Goal: Task Accomplishment & Management: Use online tool/utility

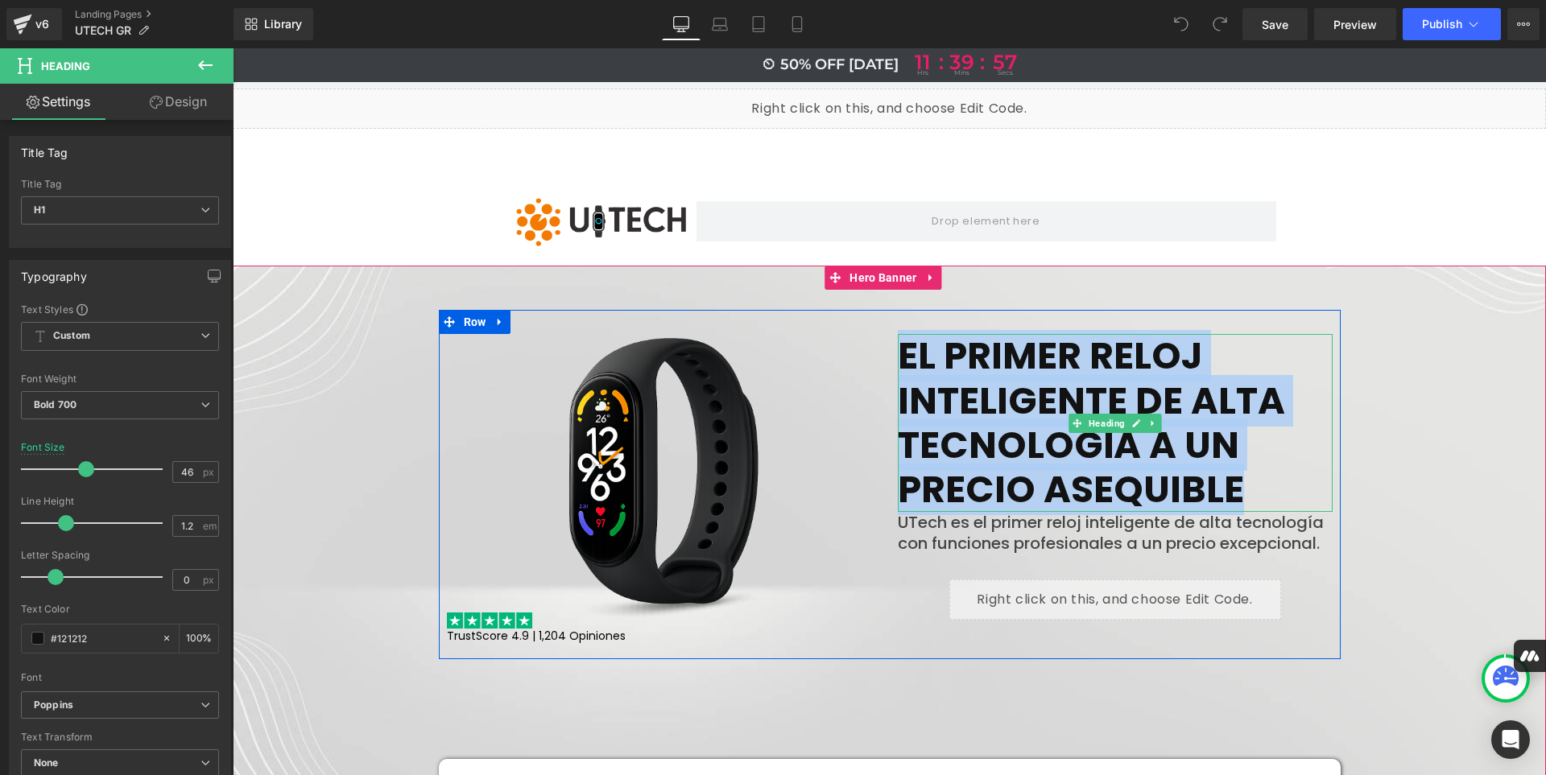
drag, startPoint x: 1250, startPoint y: 495, endPoint x: 896, endPoint y: 368, distance: 375.7
click at [898, 368] on h1 "EL PRIMER RELOJ INTELIGENTE DE ALTA TECNOLOGÍA A UN PRECIO ASEQUIBLE" at bounding box center [1115, 423] width 435 height 178
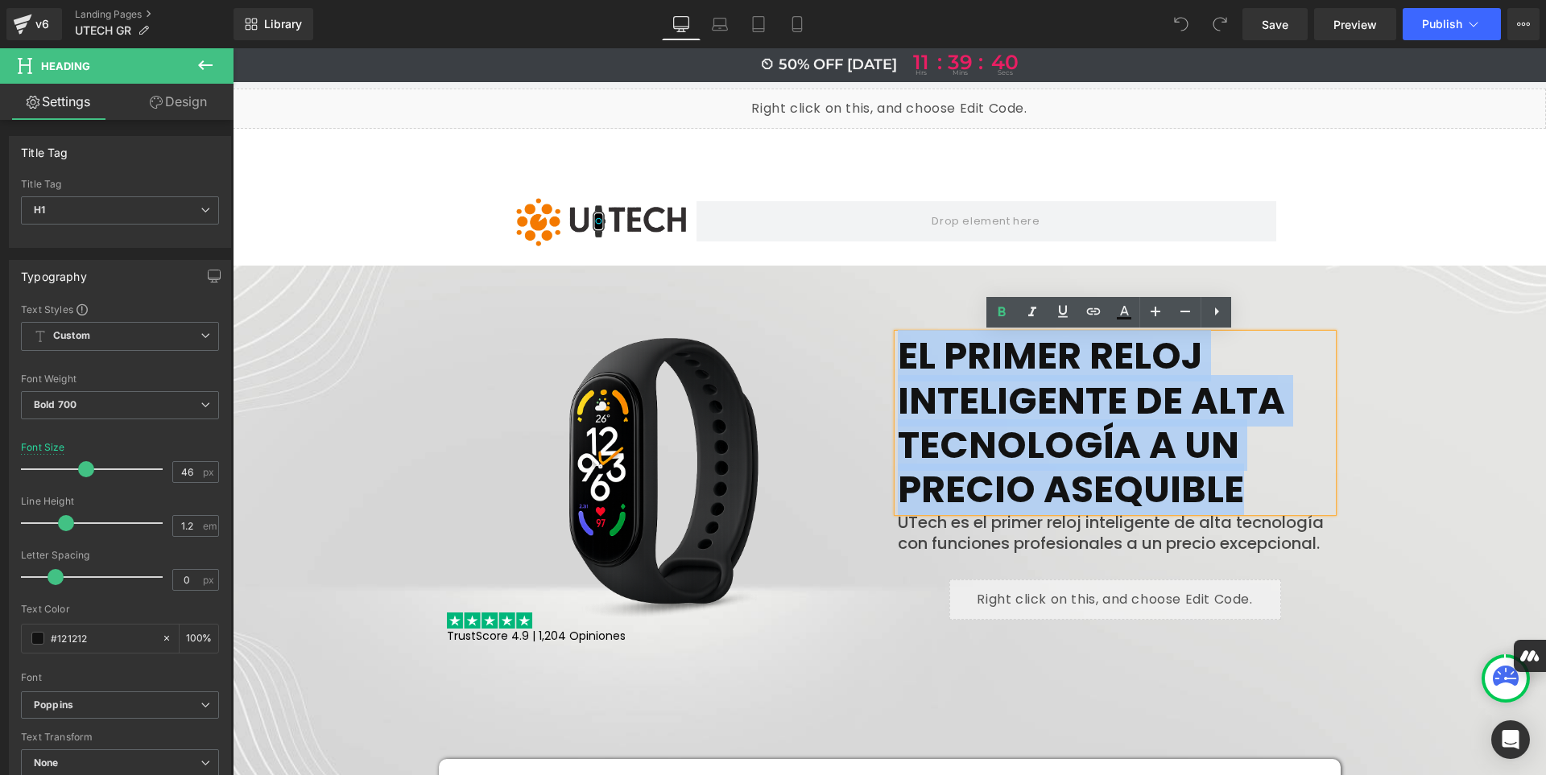
paste div
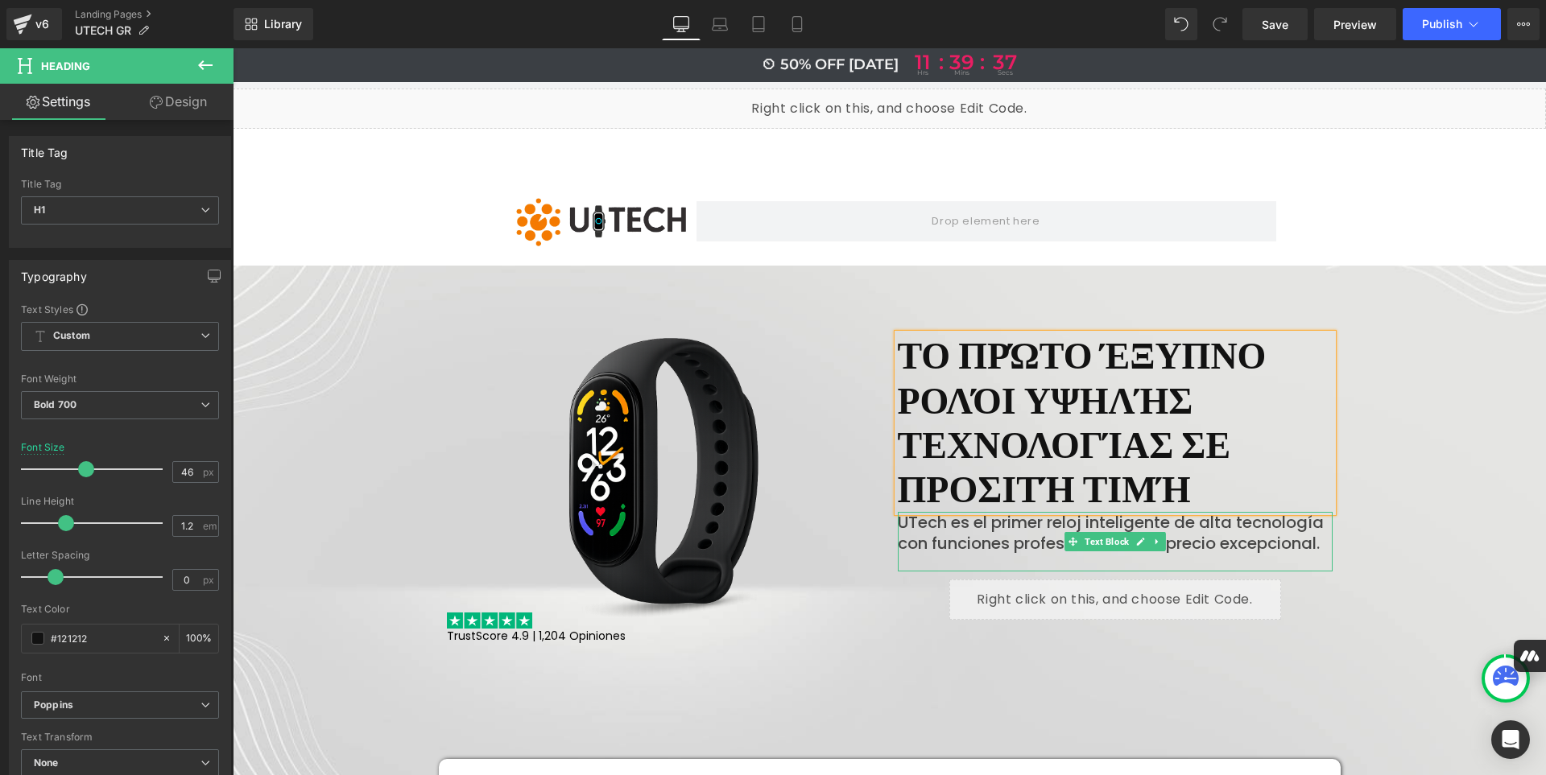
click at [1300, 538] on p "UTech es el primer reloj inteligente de alta tecnología con funciones profesion…" at bounding box center [1115, 533] width 435 height 42
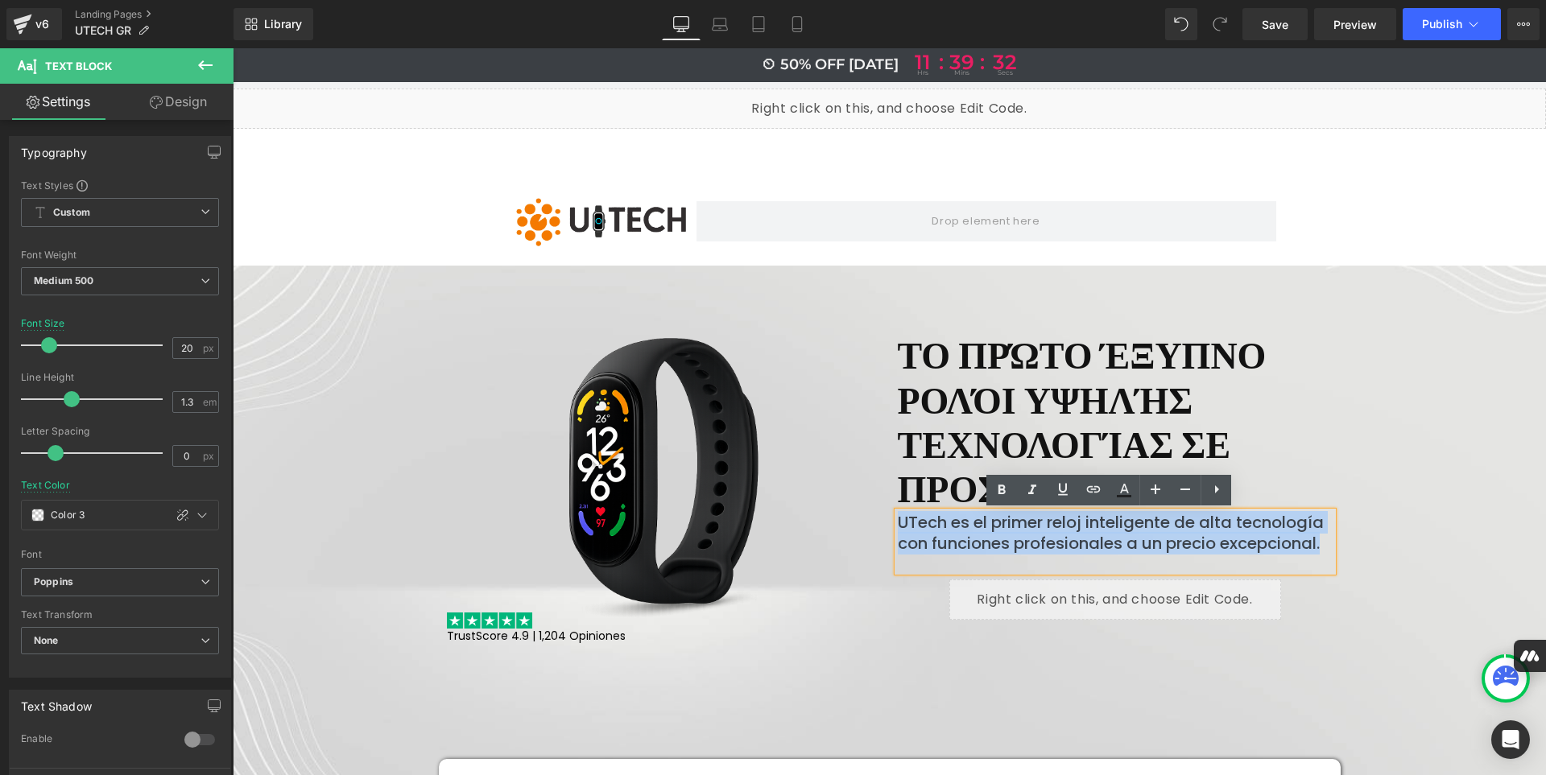
drag, startPoint x: 1324, startPoint y: 544, endPoint x: 894, endPoint y: 520, distance: 430.6
click at [898, 520] on p "UTech es el primer reloj inteligente de alta tecnología con funciones profesion…" at bounding box center [1115, 533] width 435 height 42
paste div
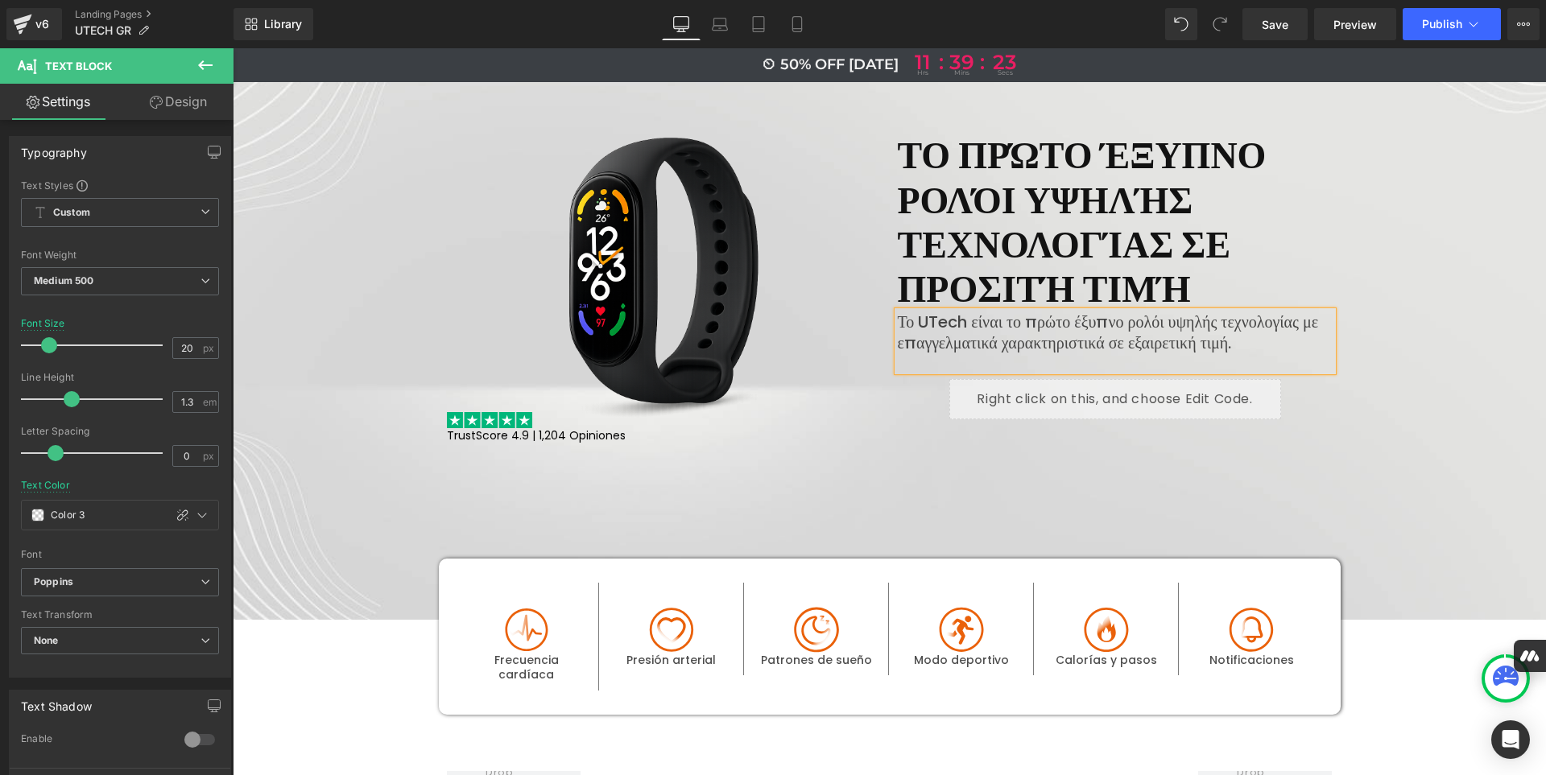
scroll to position [201, 0]
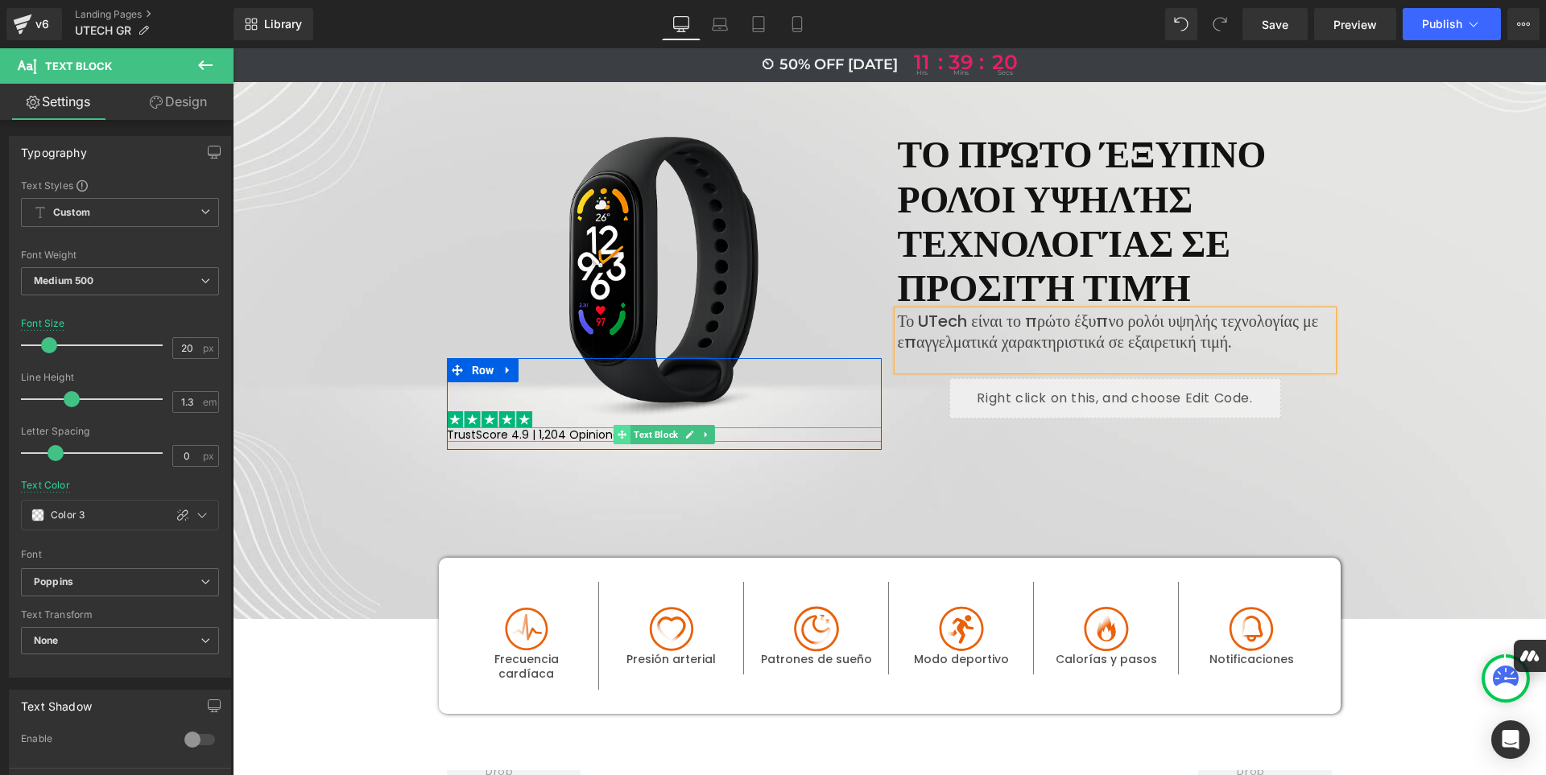
click at [622, 435] on span at bounding box center [622, 434] width 17 height 19
click at [594, 435] on p "TrustScore 4.9 | 1,204 Opiniones" at bounding box center [664, 435] width 435 height 14
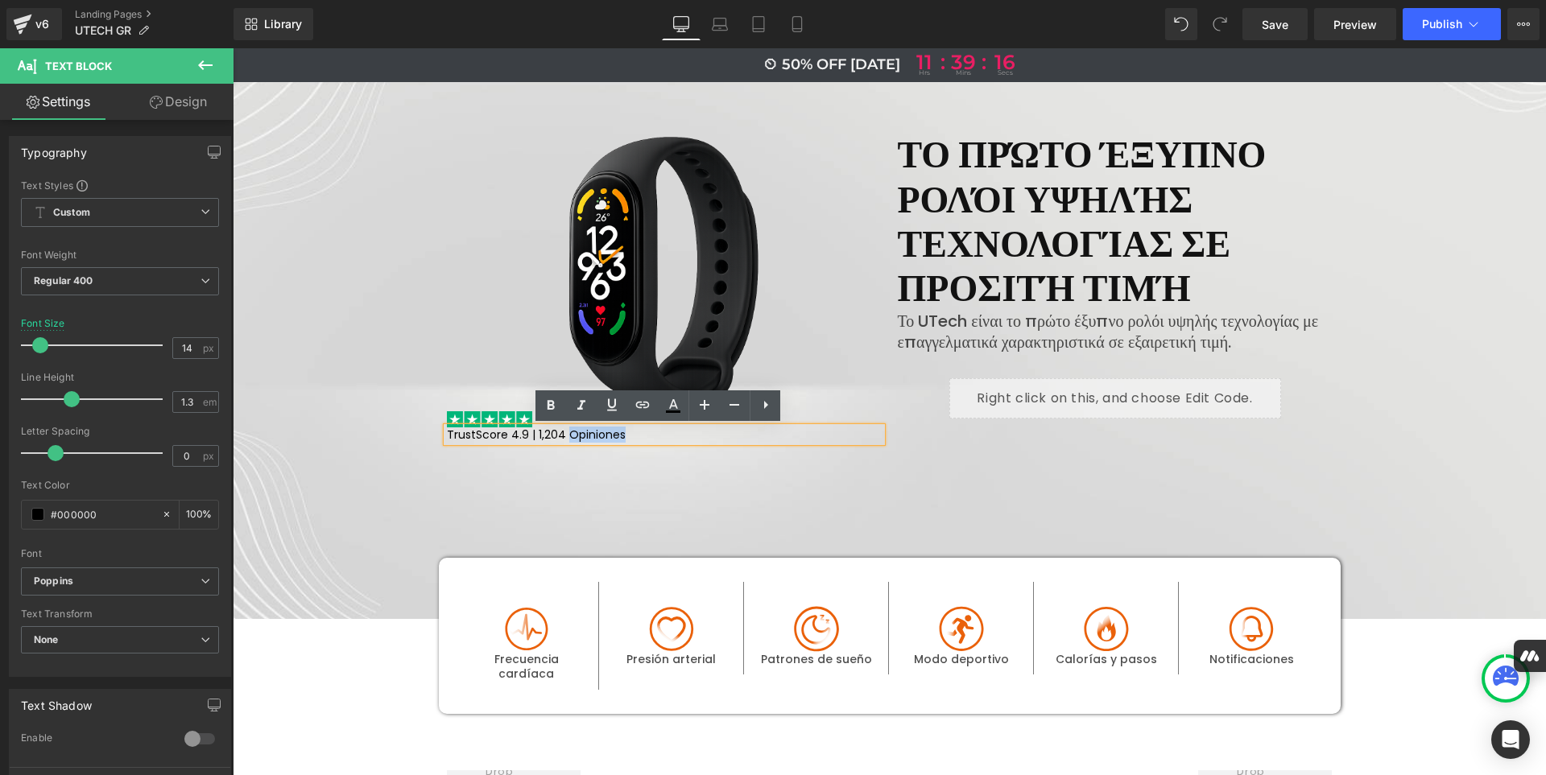
drag, startPoint x: 617, startPoint y: 435, endPoint x: 561, endPoint y: 438, distance: 55.6
click at [561, 438] on p "TrustScore 4.9 | 1,204 Opiniones" at bounding box center [664, 435] width 435 height 14
paste div
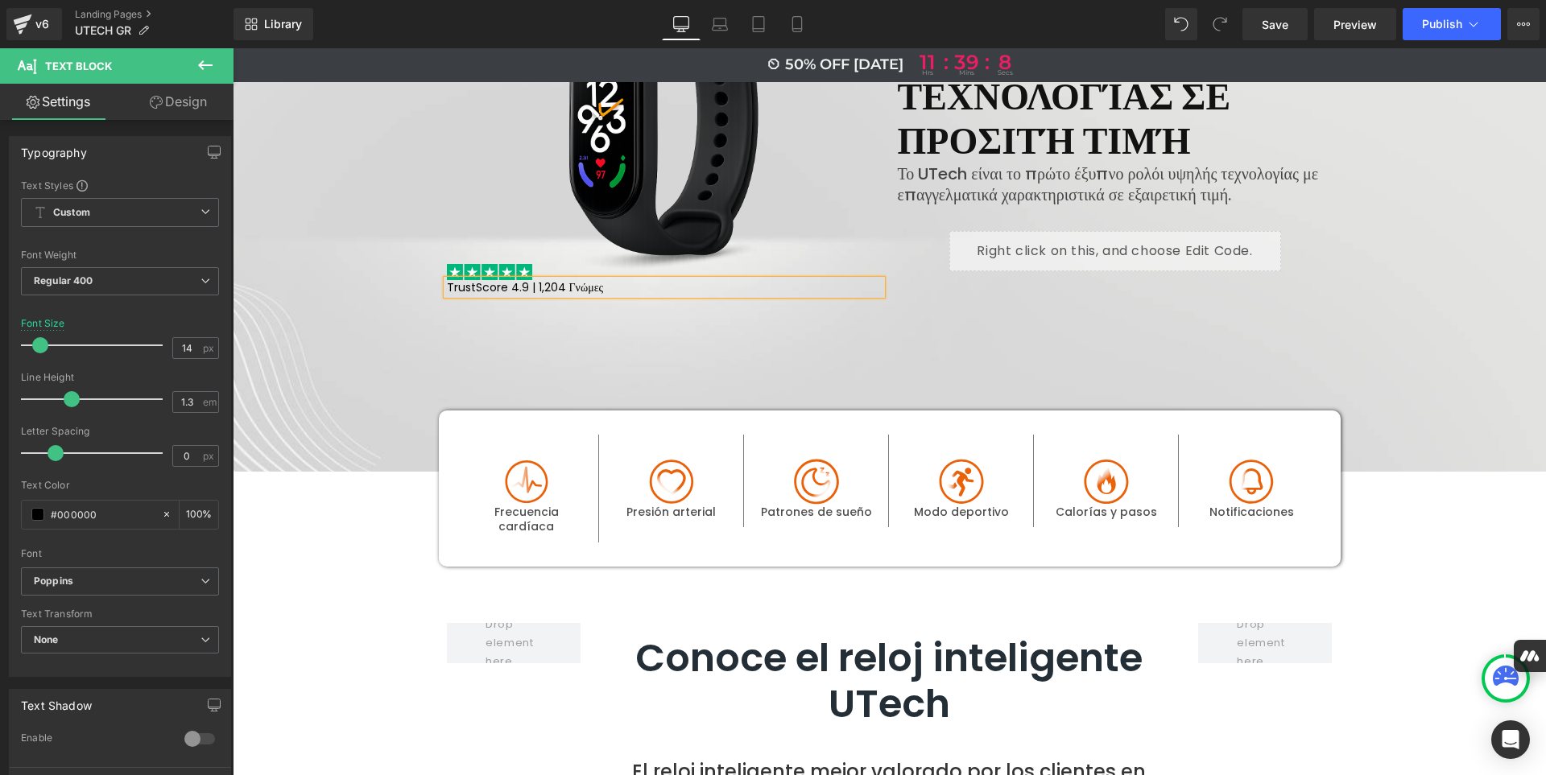
scroll to position [349, 0]
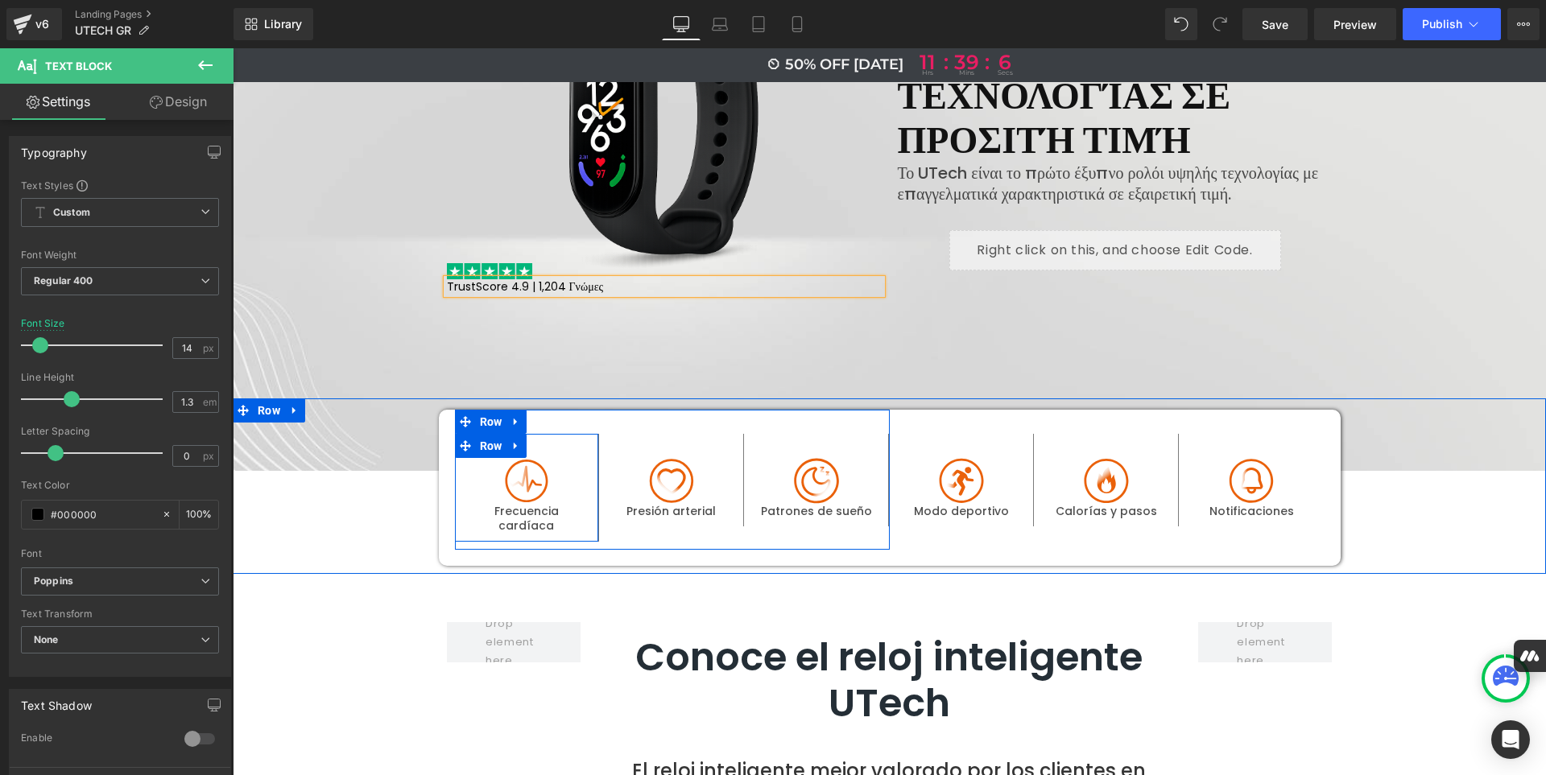
click at [582, 514] on div "Image Frecuencia cardíaca Text Block" at bounding box center [527, 495] width 144 height 75
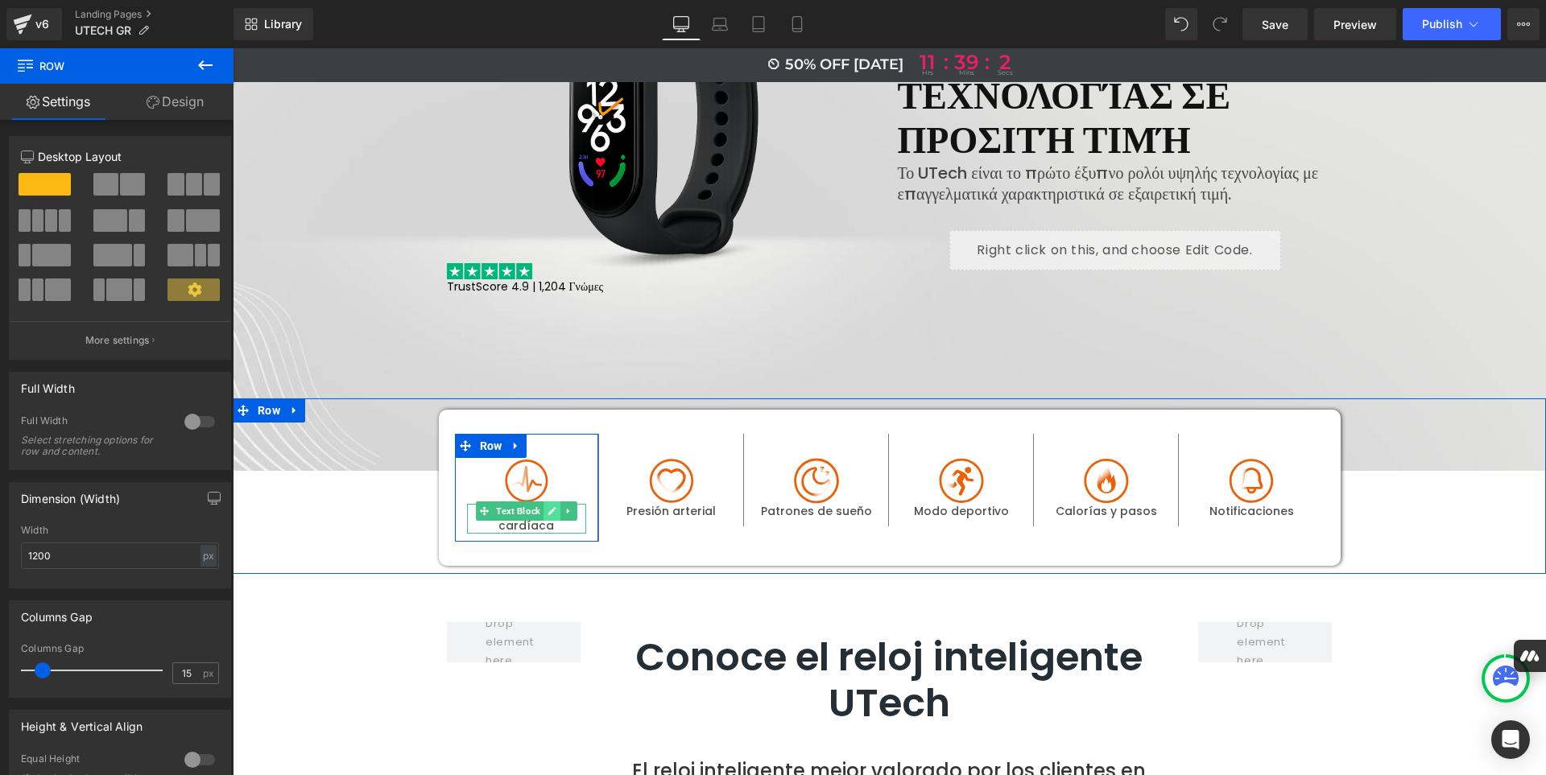
drag, startPoint x: 582, startPoint y: 514, endPoint x: 541, endPoint y: 510, distance: 41.3
click at [541, 510] on div "Image Frecuencia cardíaca Text Block" at bounding box center [527, 495] width 144 height 75
click at [548, 510] on icon at bounding box center [552, 511] width 9 height 10
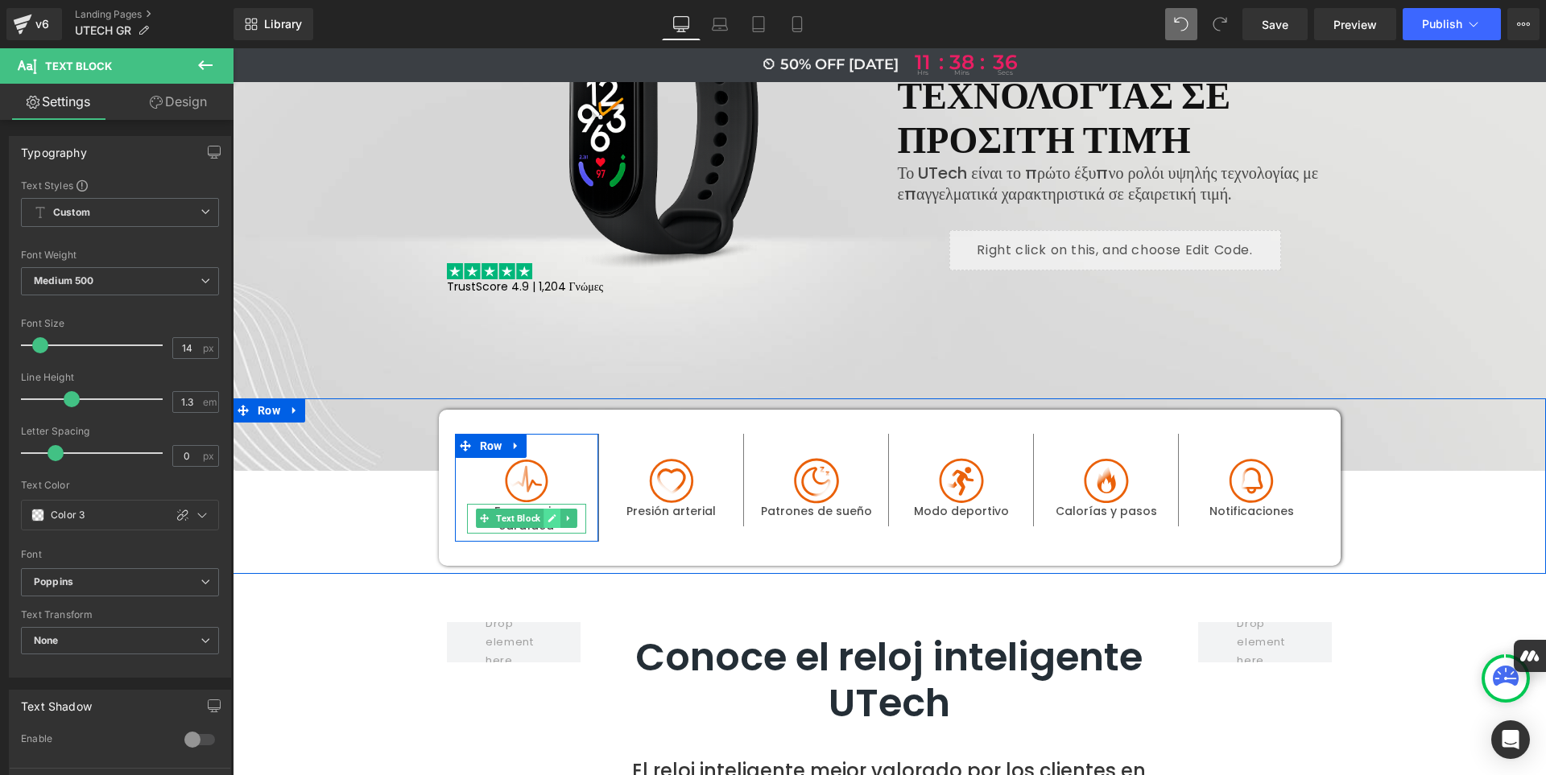
click at [550, 522] on icon at bounding box center [552, 519] width 9 height 10
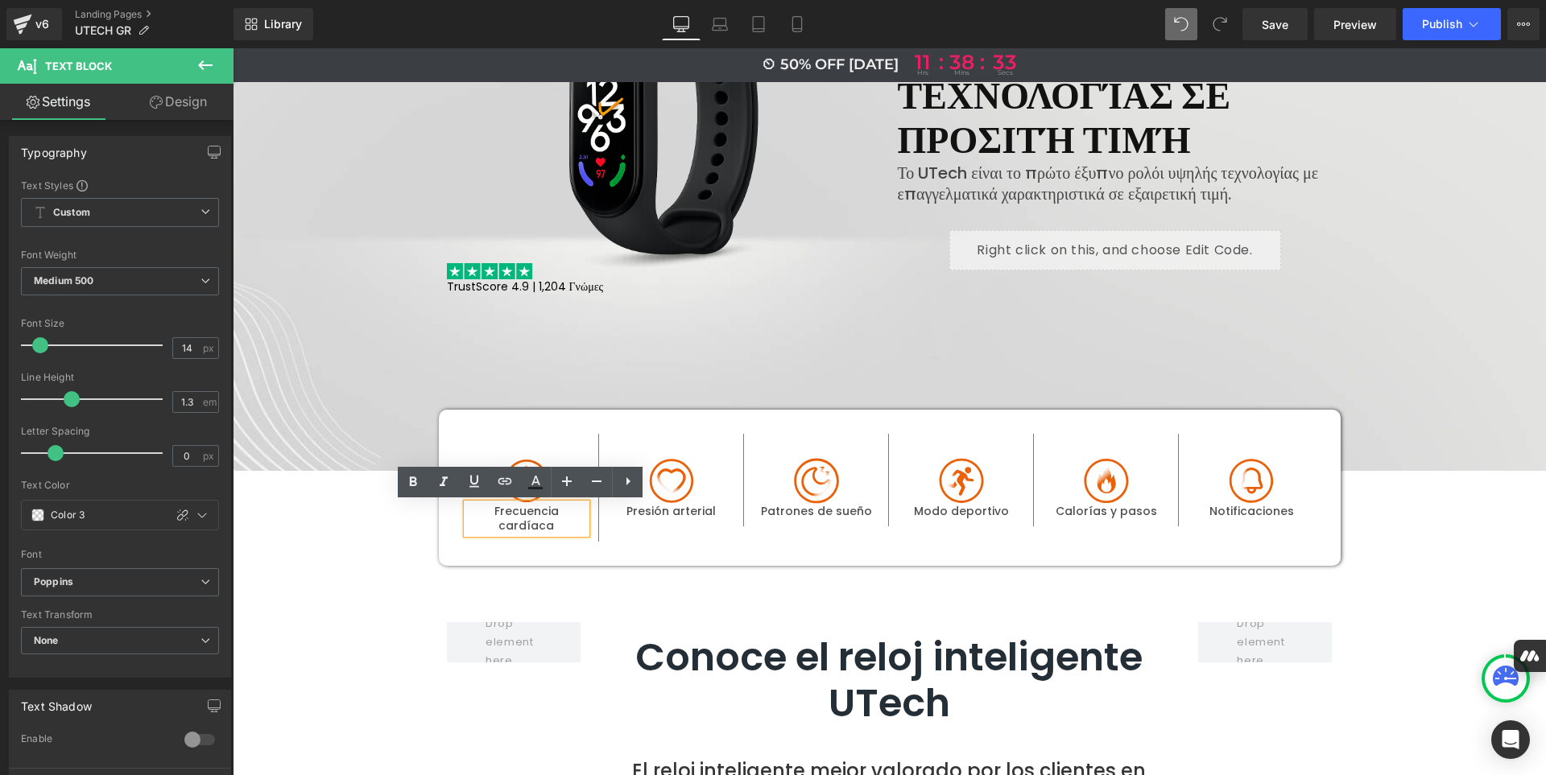
drag, startPoint x: 556, startPoint y: 527, endPoint x: 490, endPoint y: 512, distance: 67.0
click at [490, 512] on div "Frecuencia cardíaca" at bounding box center [527, 518] width 120 height 29
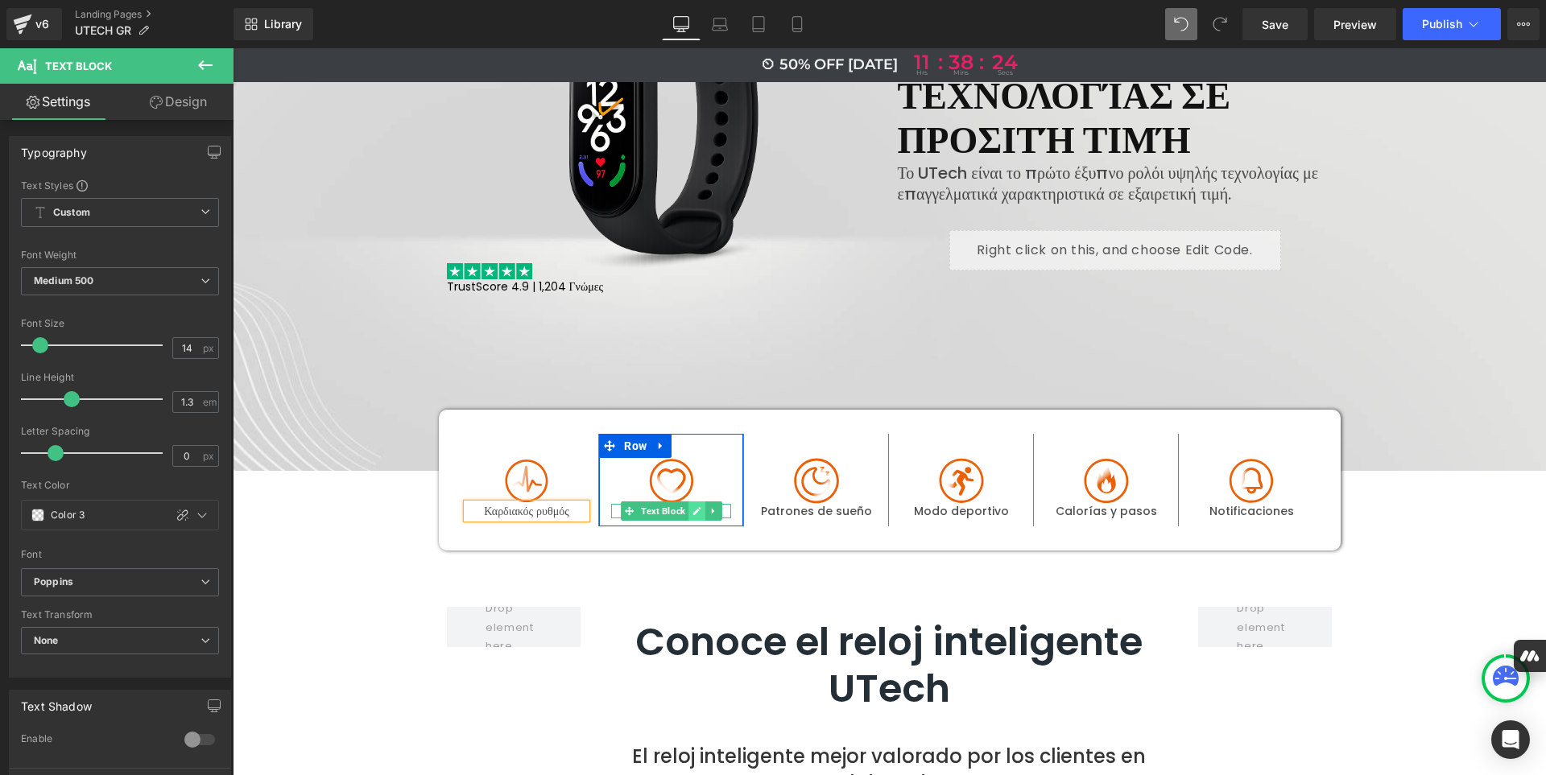
click at [693, 510] on icon at bounding box center [697, 511] width 8 height 8
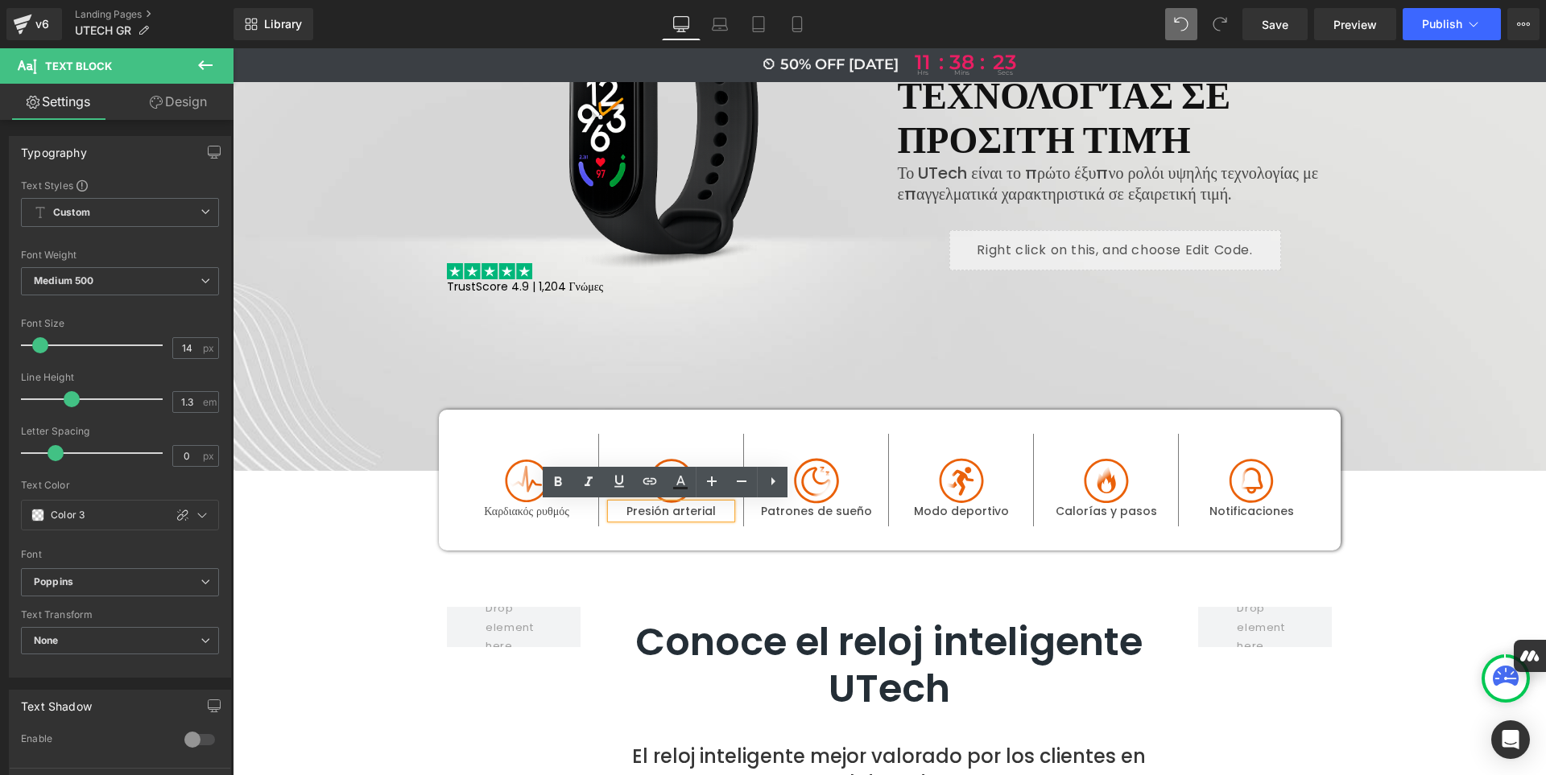
click at [713, 513] on p "Presión arterial" at bounding box center [671, 511] width 120 height 14
drag, startPoint x: 713, startPoint y: 513, endPoint x: 621, endPoint y: 509, distance: 92.7
click at [621, 509] on p "Presión arterial" at bounding box center [671, 511] width 120 height 14
paste div
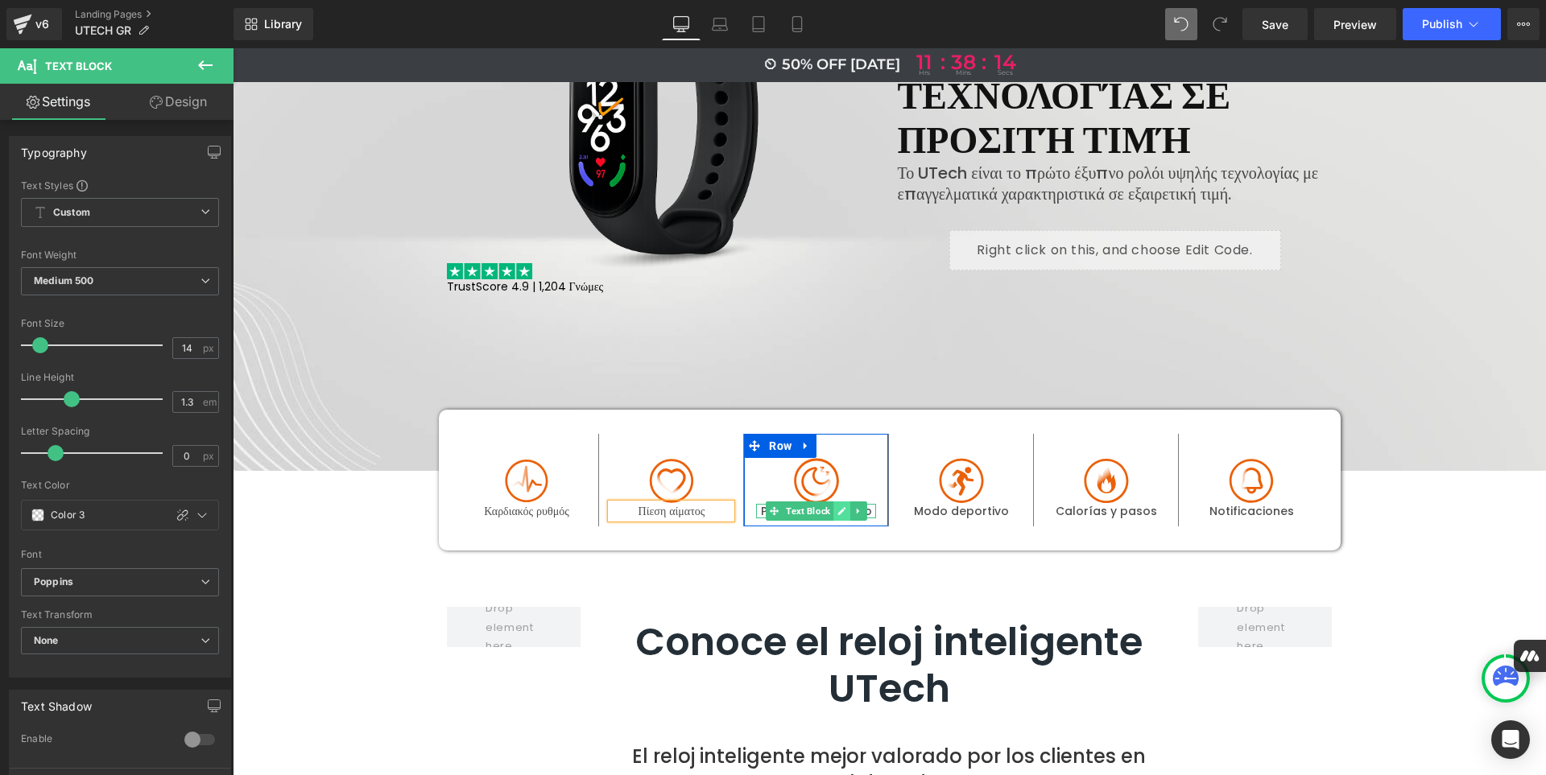
click at [838, 514] on icon at bounding box center [842, 511] width 8 height 8
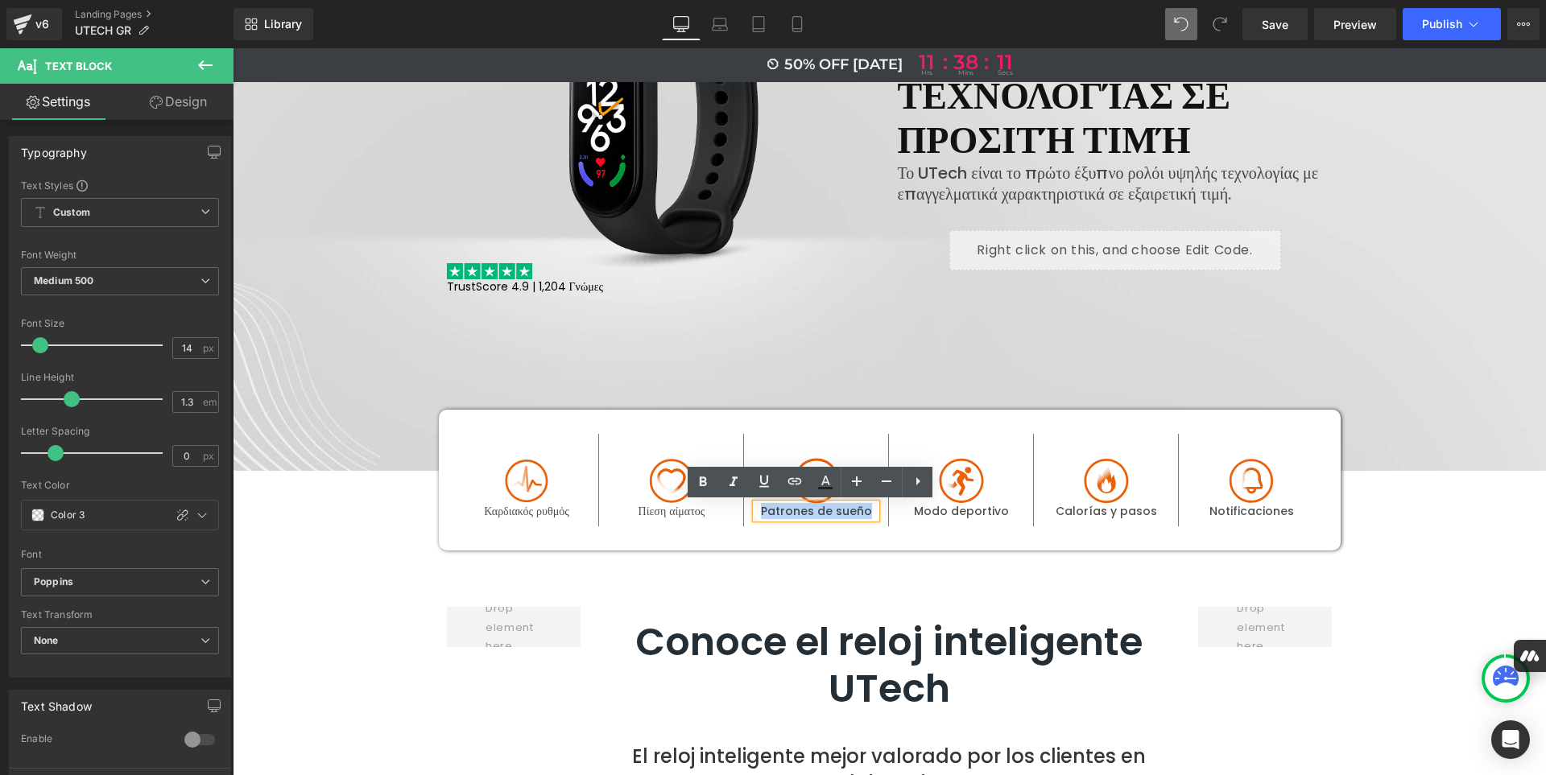
drag, startPoint x: 865, startPoint y: 514, endPoint x: 761, endPoint y: 513, distance: 103.9
click at [761, 513] on p "Patrones de sueño" at bounding box center [816, 511] width 120 height 14
paste div
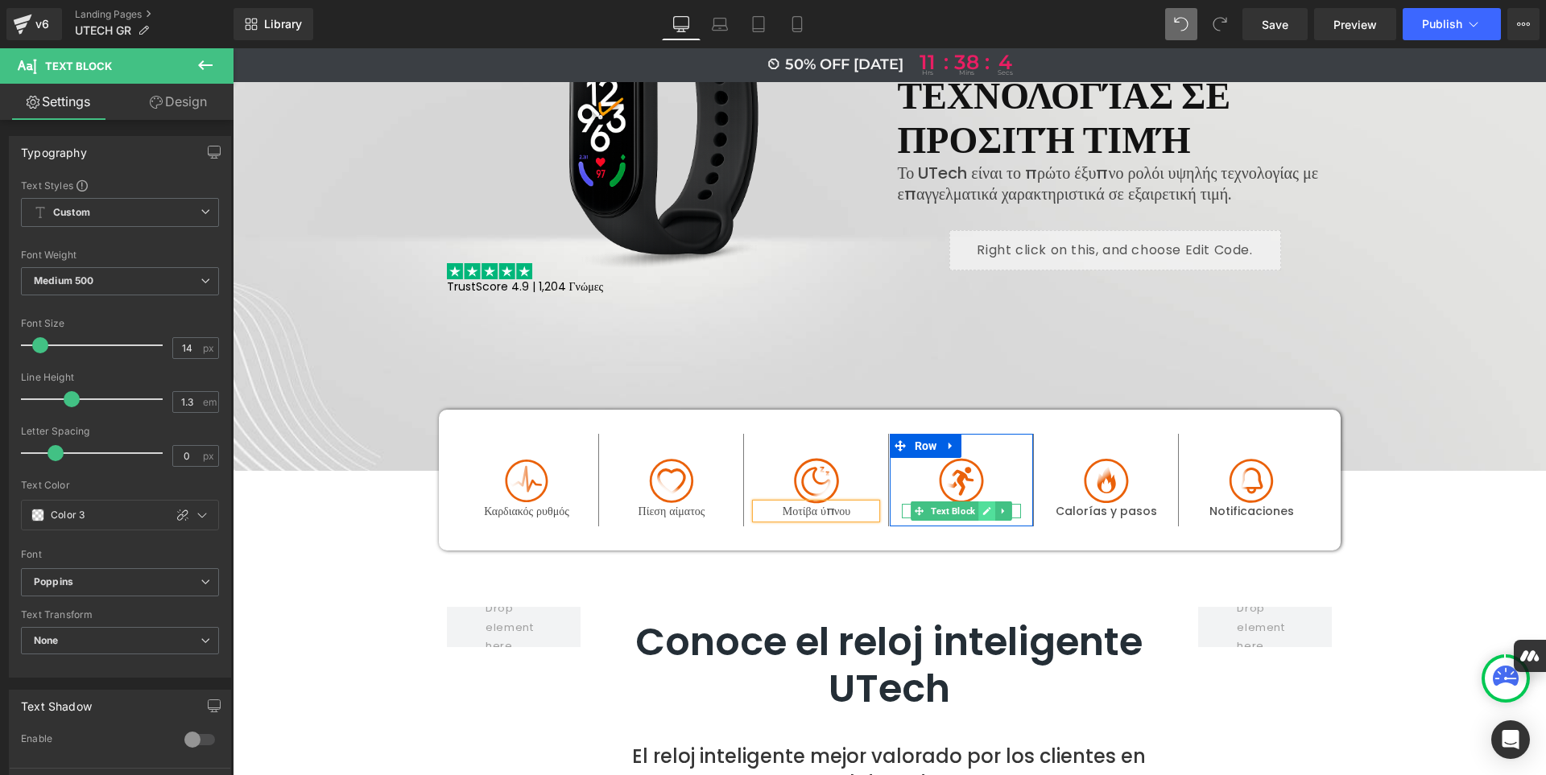
click at [983, 512] on icon at bounding box center [987, 511] width 8 height 8
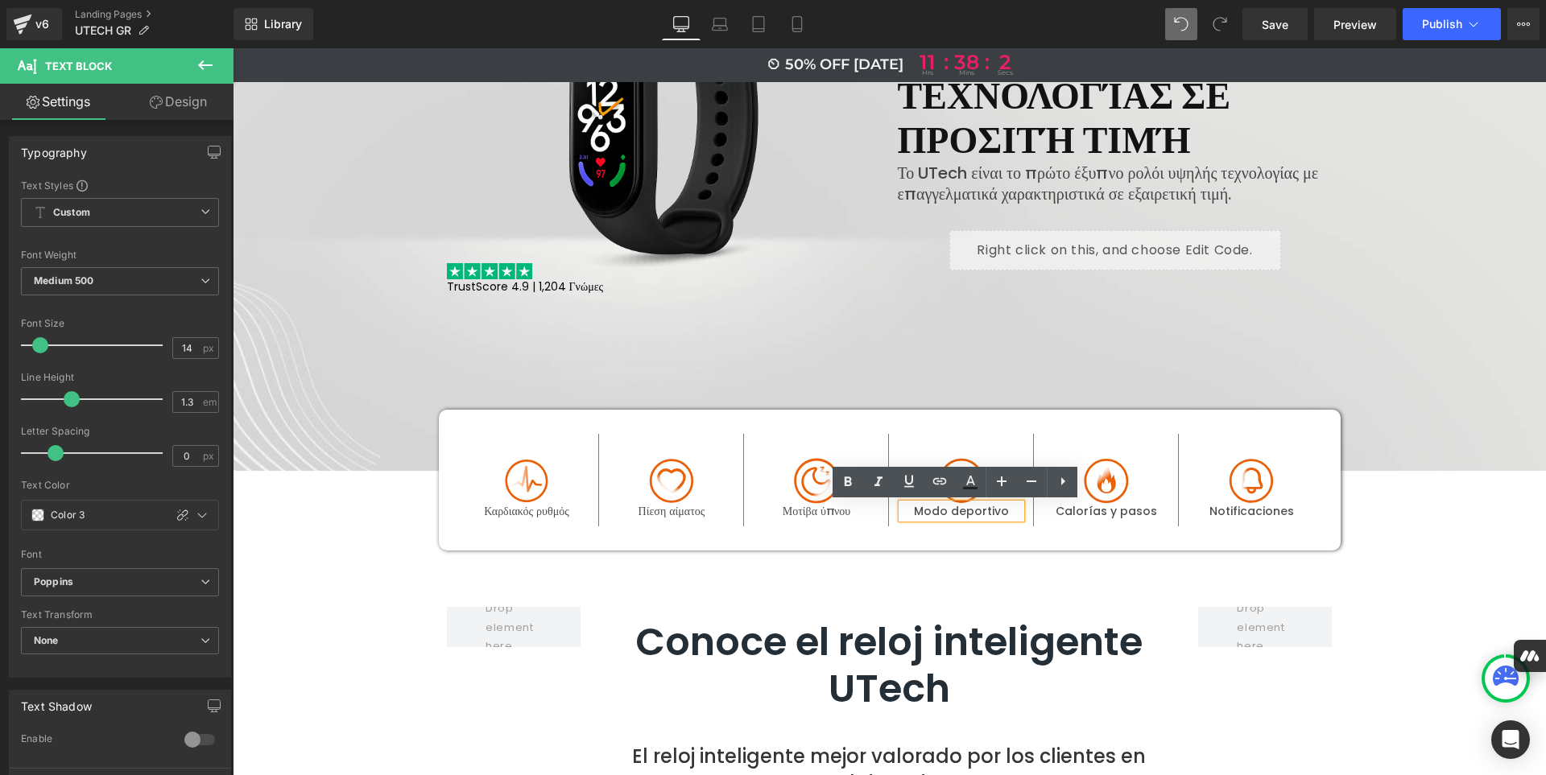
click at [1002, 513] on p "Modo deportivo" at bounding box center [962, 511] width 120 height 14
drag, startPoint x: 1002, startPoint y: 513, endPoint x: 910, endPoint y: 510, distance: 92.6
click at [910, 510] on p "Modo deportivo" at bounding box center [962, 511] width 120 height 14
paste div
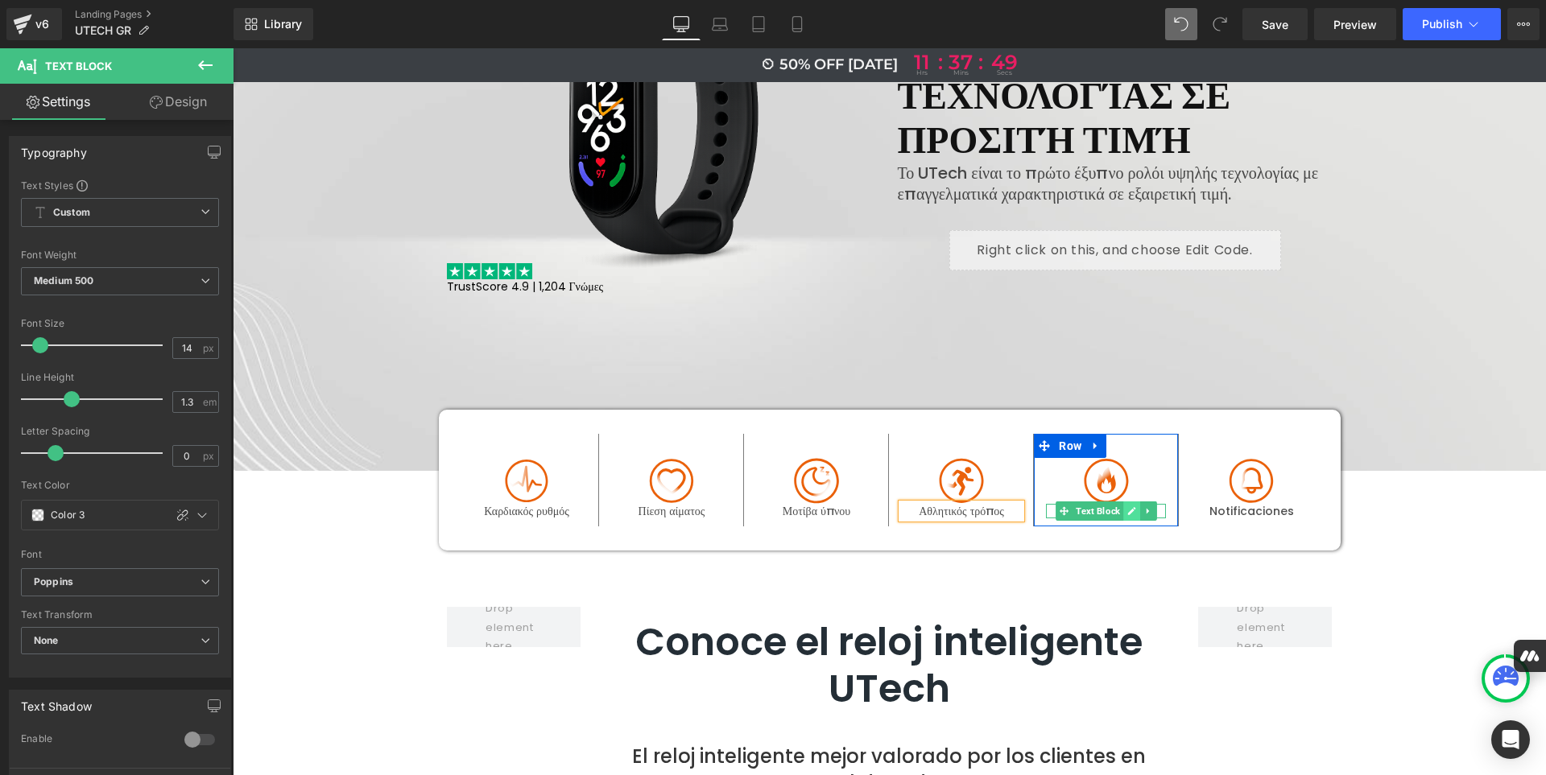
click at [1128, 512] on icon at bounding box center [1131, 511] width 9 height 10
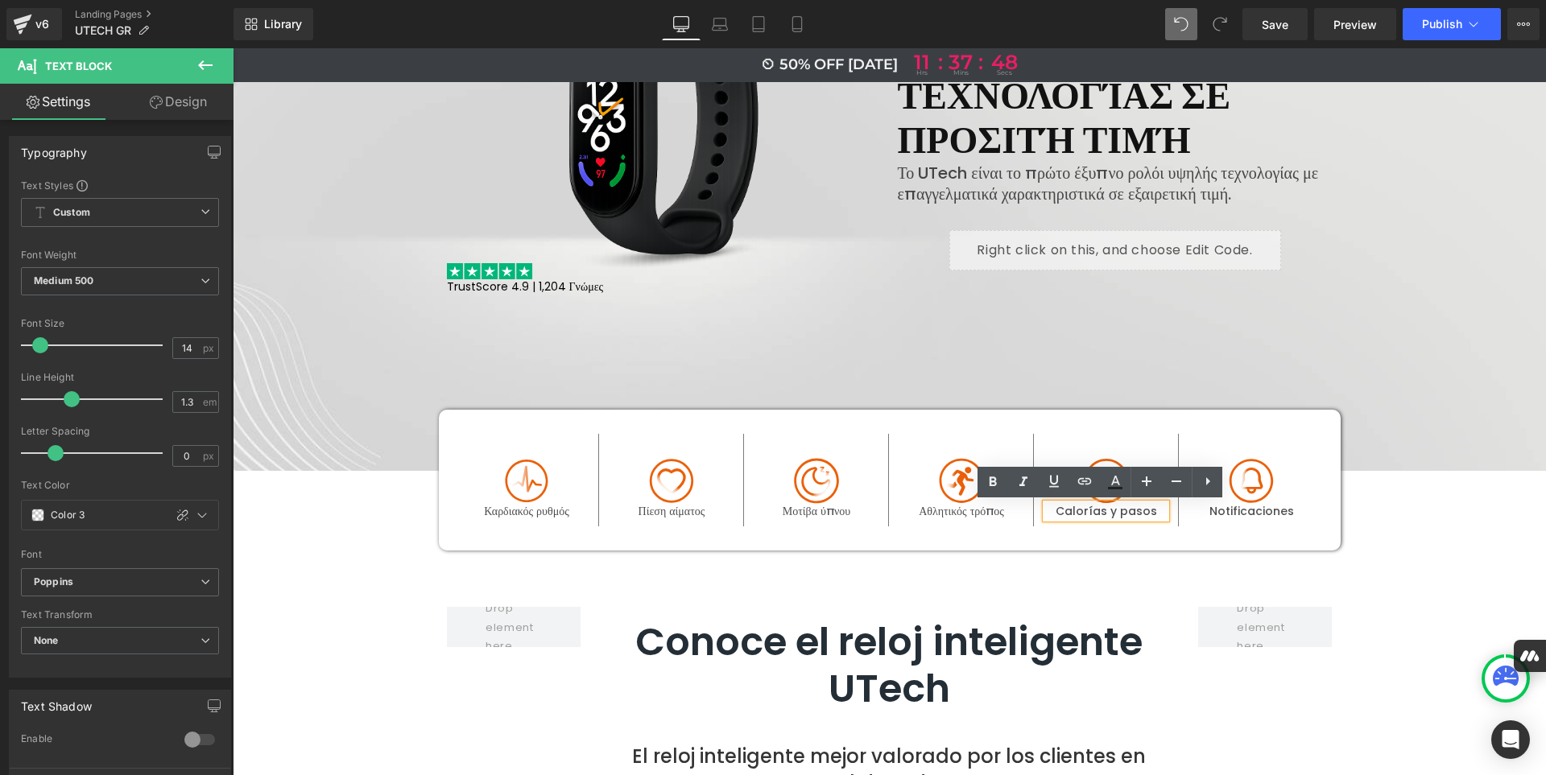
click at [1150, 512] on p "Calorías y pasos" at bounding box center [1106, 511] width 120 height 14
drag, startPoint x: 1150, startPoint y: 512, endPoint x: 1054, endPoint y: 510, distance: 95.8
click at [1054, 510] on p "Calorías y pasos" at bounding box center [1106, 511] width 120 height 14
paste div
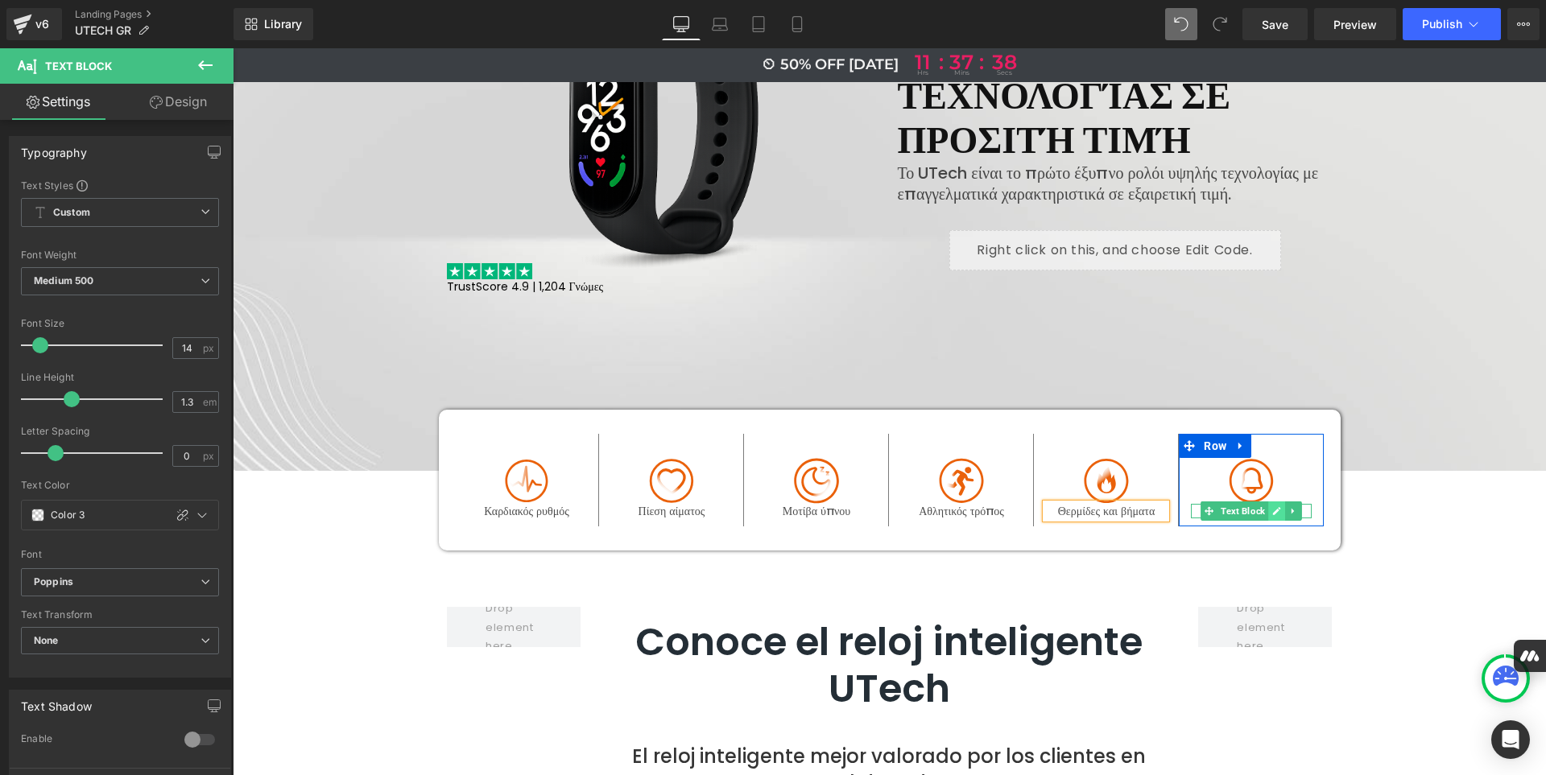
click at [1273, 510] on icon at bounding box center [1277, 511] width 8 height 8
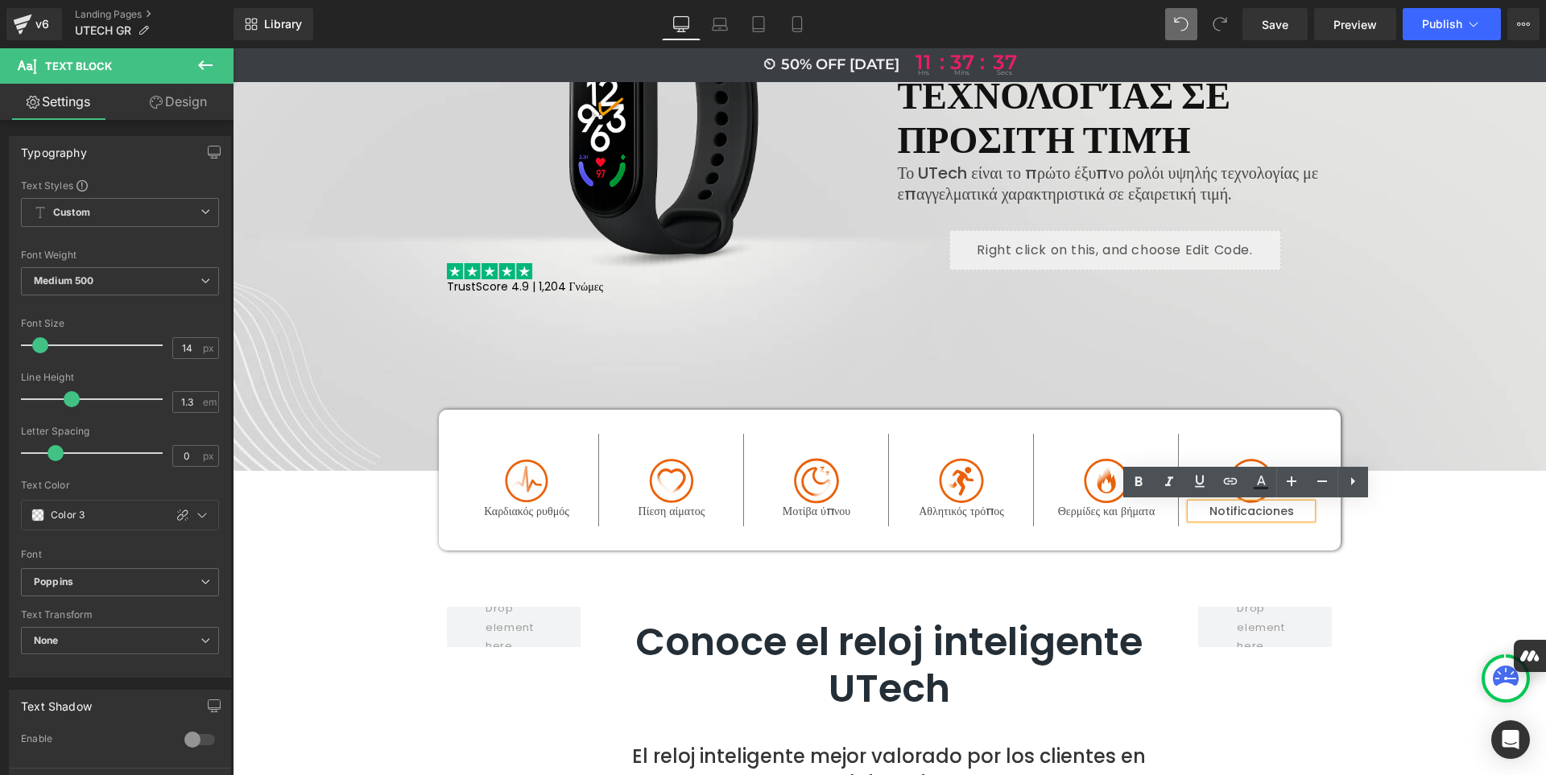
click at [1296, 513] on p "Notificaciones" at bounding box center [1251, 511] width 121 height 14
drag, startPoint x: 1296, startPoint y: 513, endPoint x: 1206, endPoint y: 512, distance: 89.4
click at [1206, 512] on p "Notificaciones" at bounding box center [1251, 511] width 121 height 14
paste div
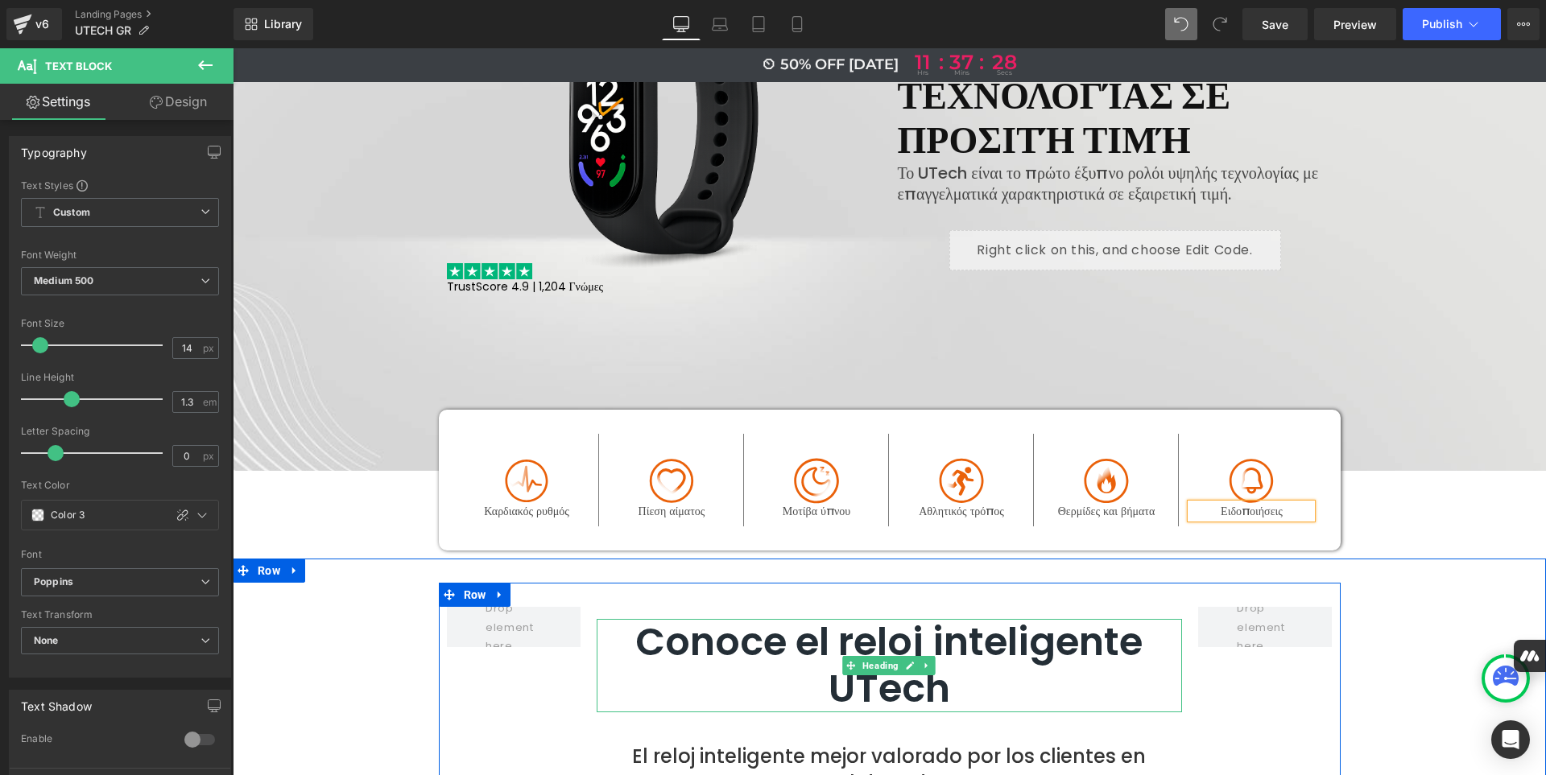
click at [971, 694] on h2 "Conoce el reloj inteligente UTech" at bounding box center [889, 665] width 585 height 93
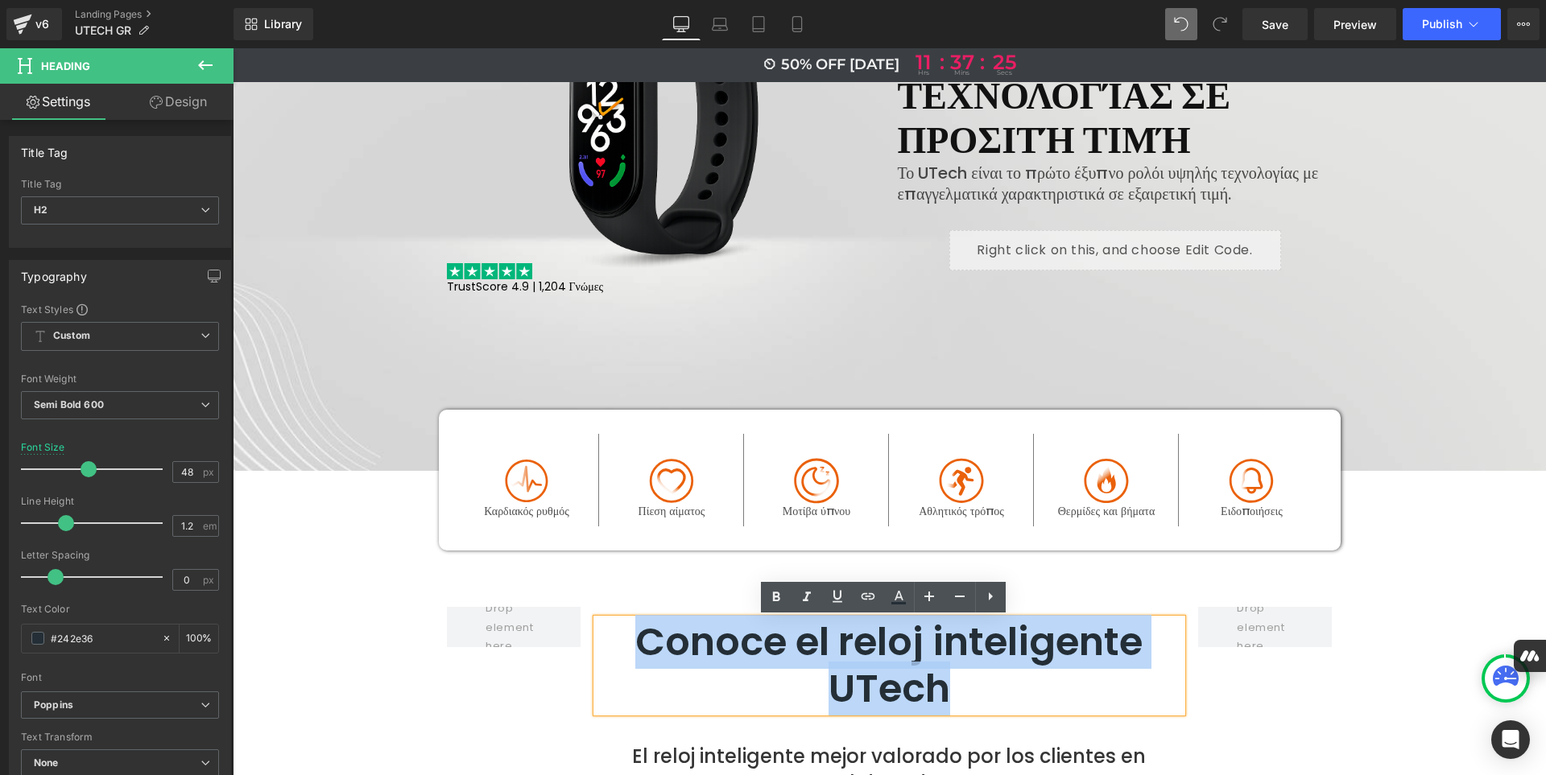
drag, startPoint x: 971, startPoint y: 694, endPoint x: 638, endPoint y: 651, distance: 335.3
click at [638, 651] on h2 "Conoce el reloj inteligente UTech" at bounding box center [889, 665] width 585 height 93
paste div
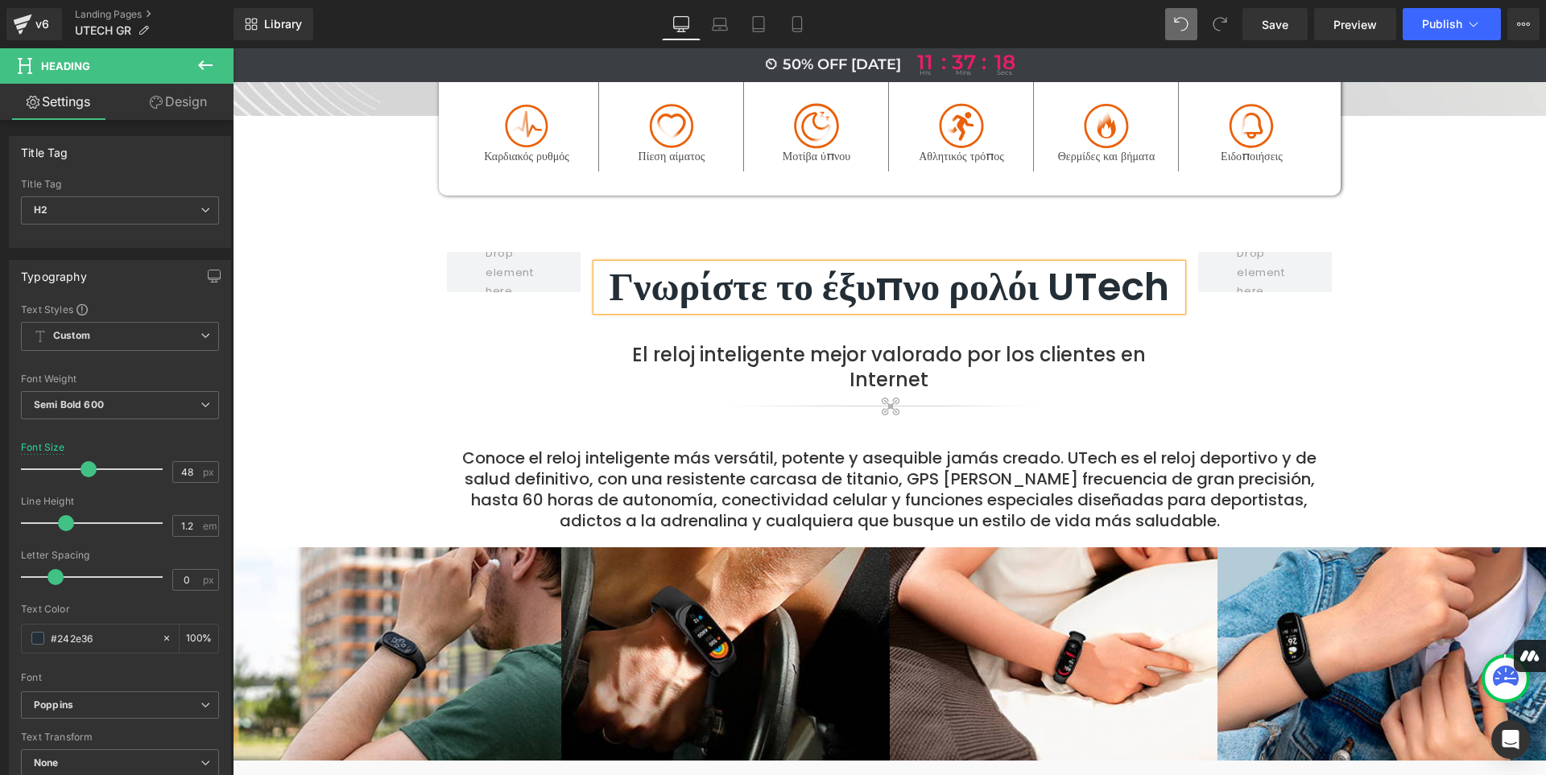
scroll to position [705, 0]
click at [935, 377] on p "El reloj inteligente mejor valorado por los clientes en Internet" at bounding box center [889, 366] width 585 height 50
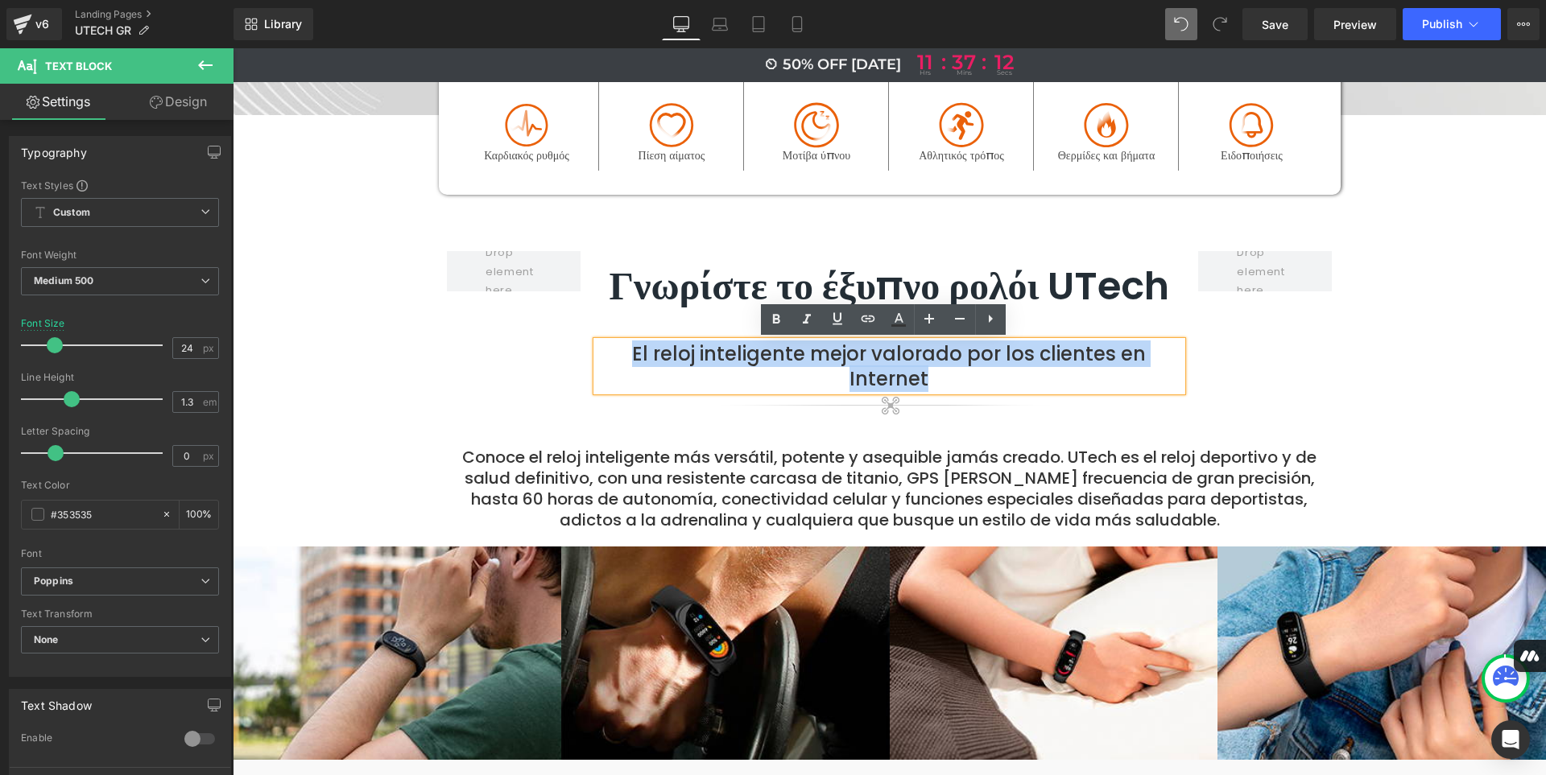
drag, startPoint x: 935, startPoint y: 377, endPoint x: 627, endPoint y: 344, distance: 309.3
click at [627, 344] on p "El reloj inteligente mejor valorado por los clientes en Internet" at bounding box center [889, 366] width 585 height 50
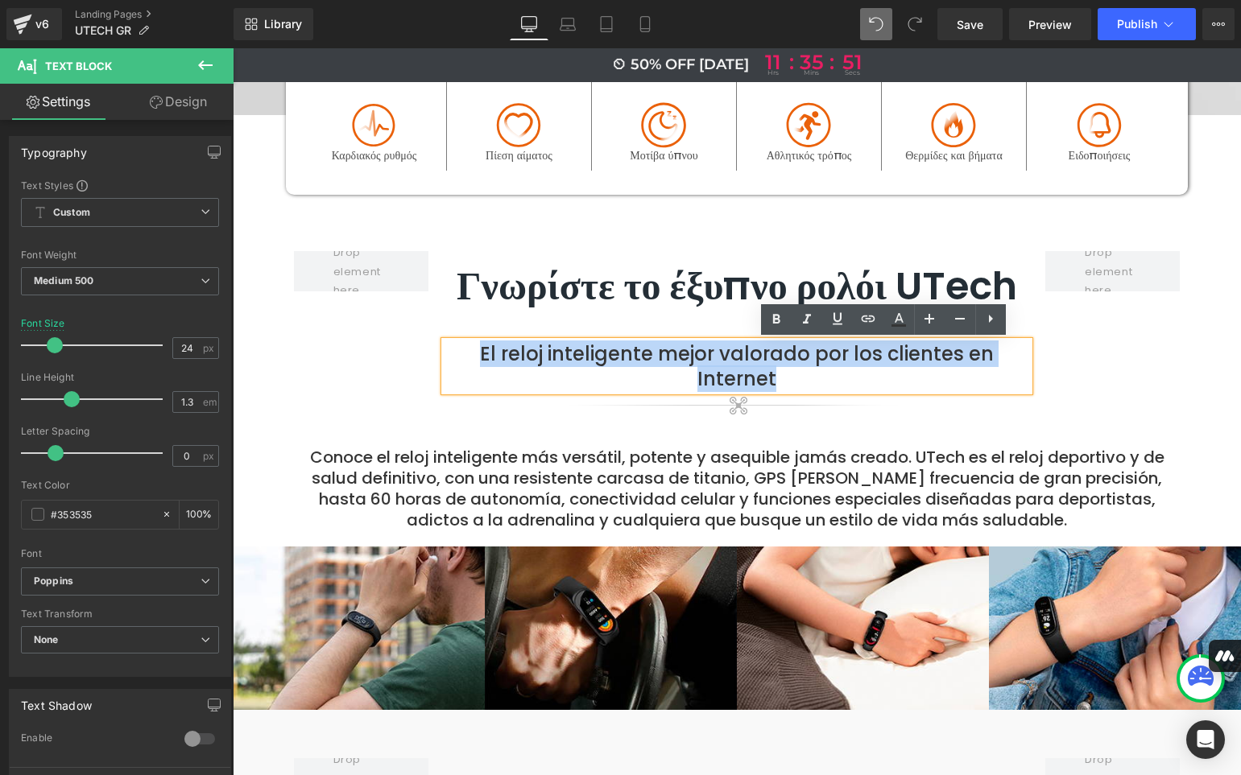
drag, startPoint x: 783, startPoint y: 384, endPoint x: 477, endPoint y: 349, distance: 308.0
click at [477, 349] on p "El reloj inteligente mejor valorado por los clientes en Internet" at bounding box center [736, 366] width 585 height 50
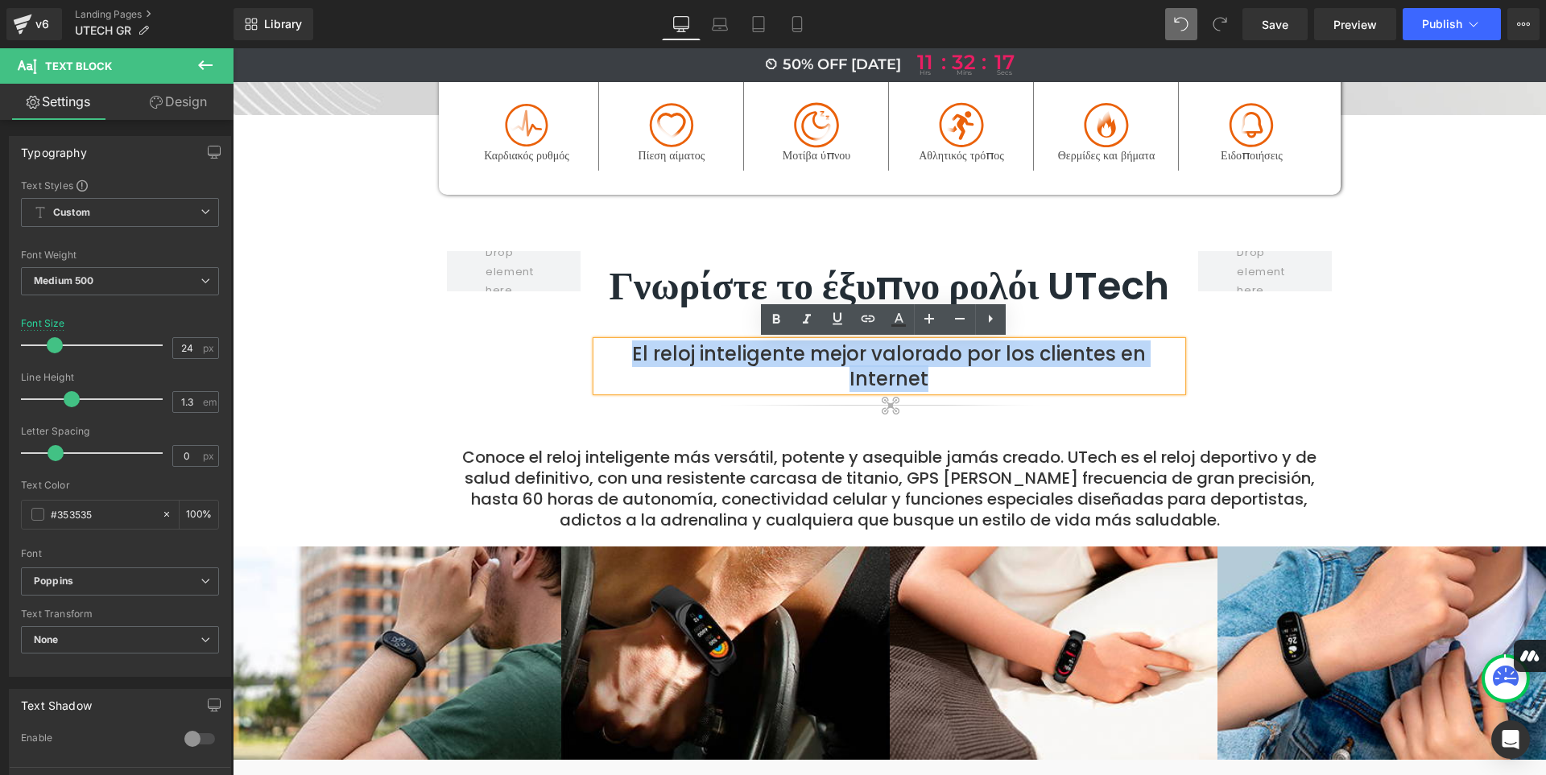
drag, startPoint x: 934, startPoint y: 376, endPoint x: 630, endPoint y: 350, distance: 304.6
click at [630, 350] on p "El reloj inteligente mejor valorado por los clientes en Internet" at bounding box center [889, 366] width 585 height 50
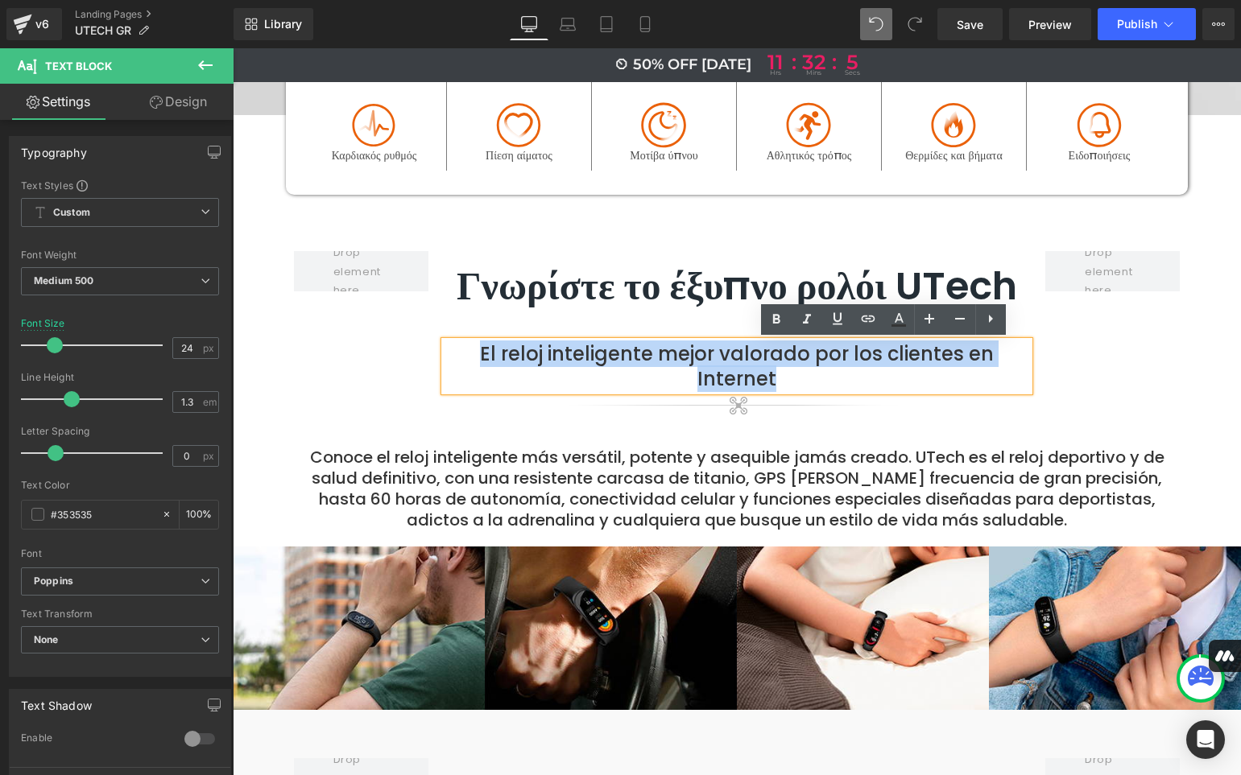
copy p "El reloj inteligente mejor valorado por los clientes en Internet"
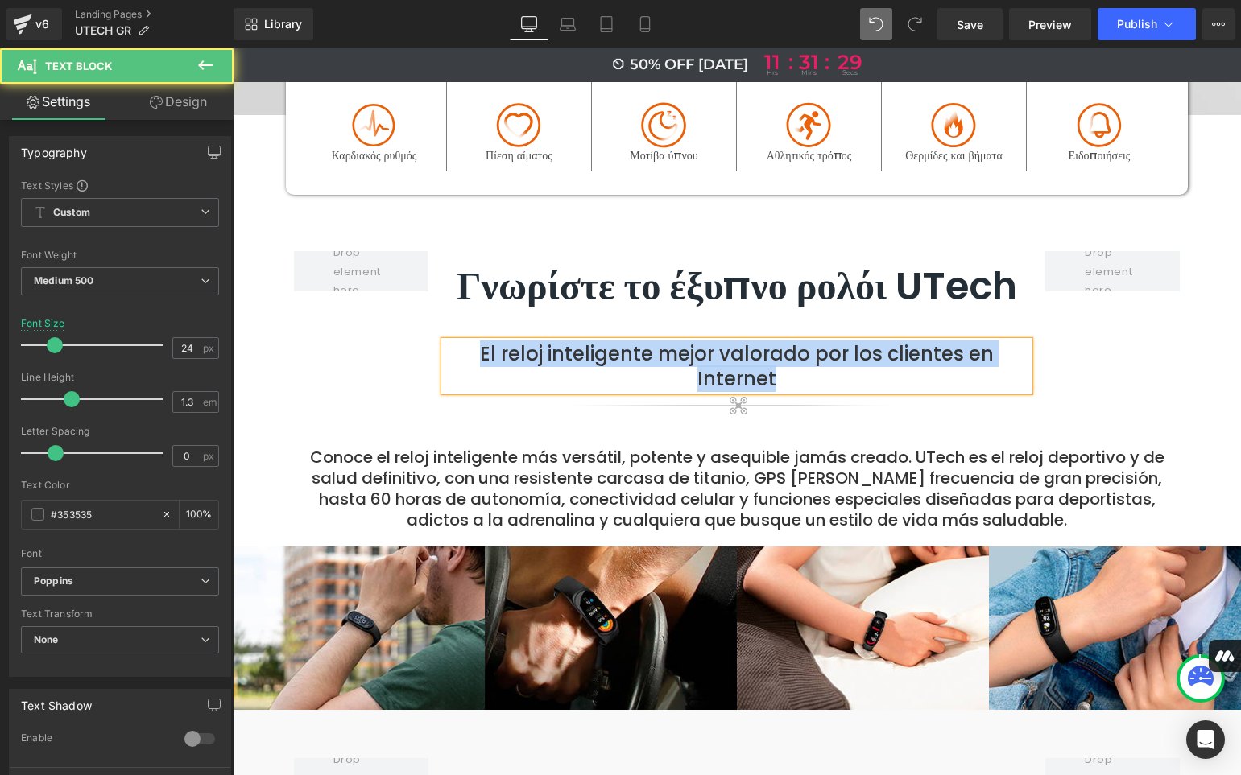
click at [785, 380] on p "El reloj inteligente mejor valorado por los clientes en Internet" at bounding box center [736, 366] width 585 height 50
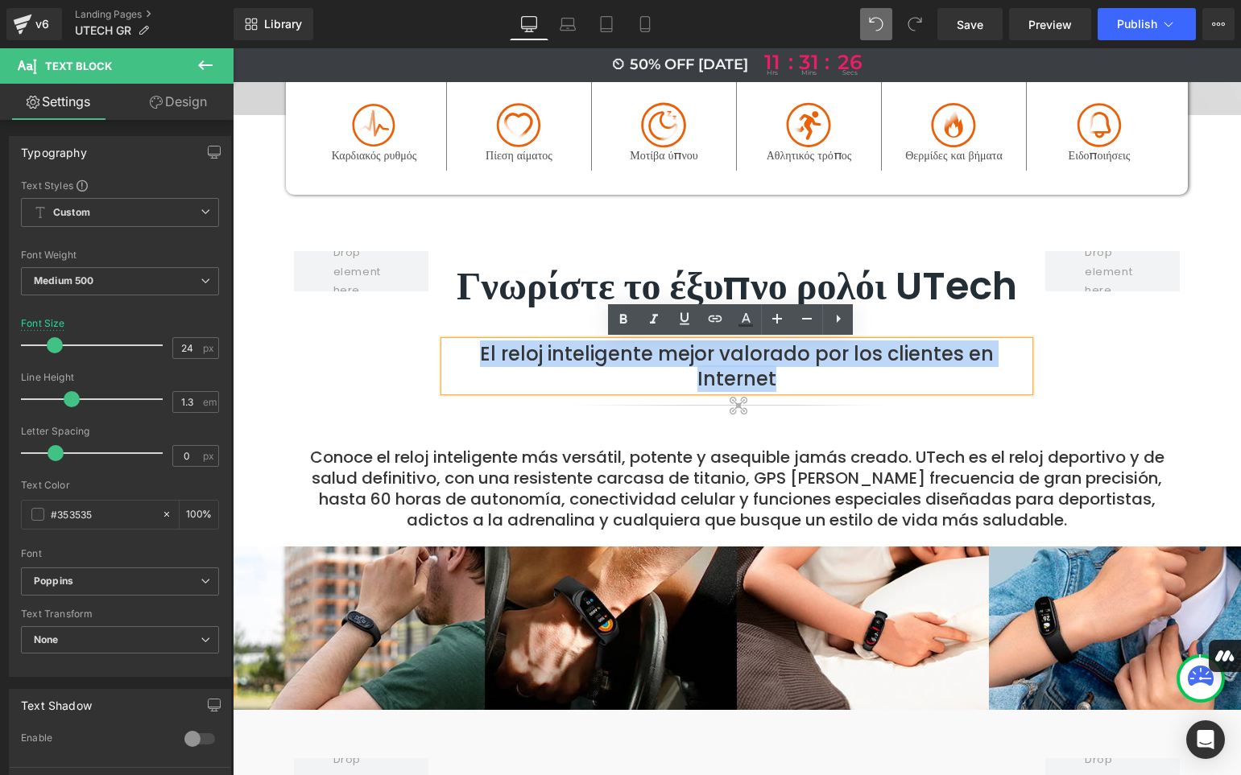
drag, startPoint x: 785, startPoint y: 380, endPoint x: 481, endPoint y: 351, distance: 304.9
click at [481, 351] on p "El reloj inteligente mejor valorado por los clientes en Internet" at bounding box center [736, 366] width 585 height 50
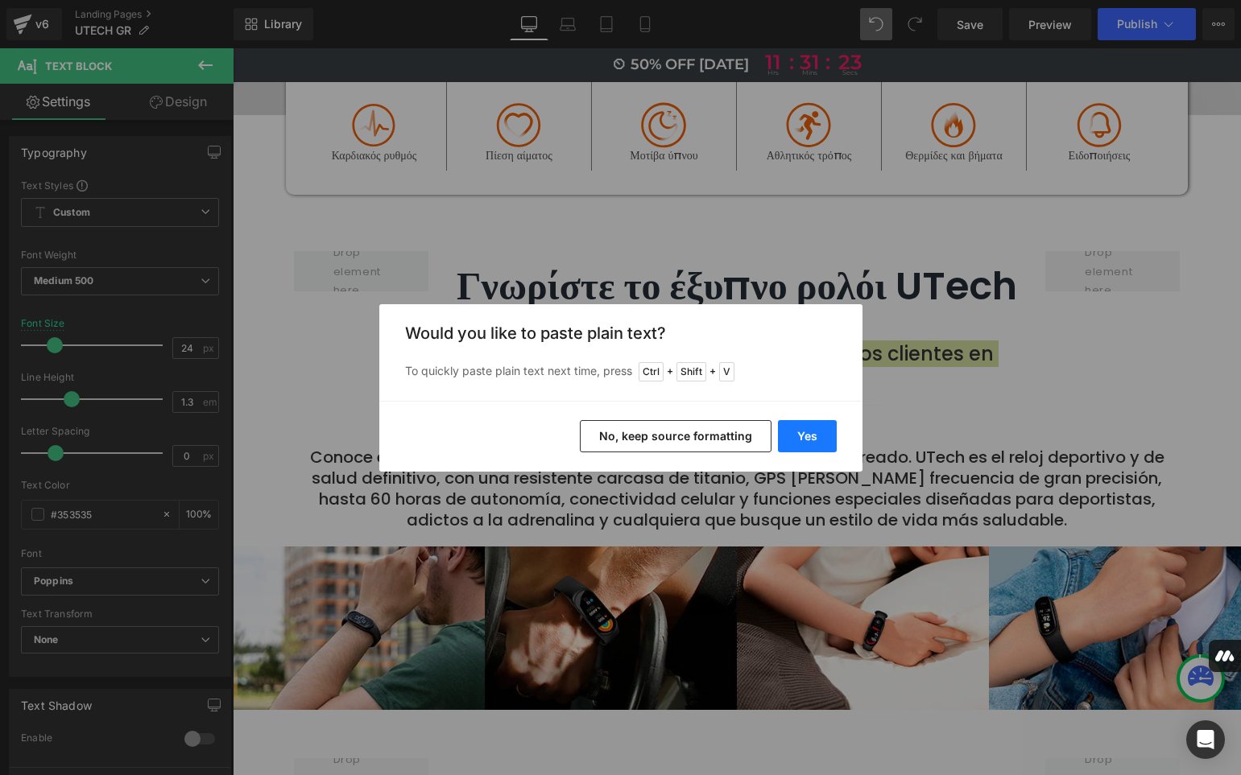
click at [805, 431] on button "Yes" at bounding box center [807, 436] width 59 height 32
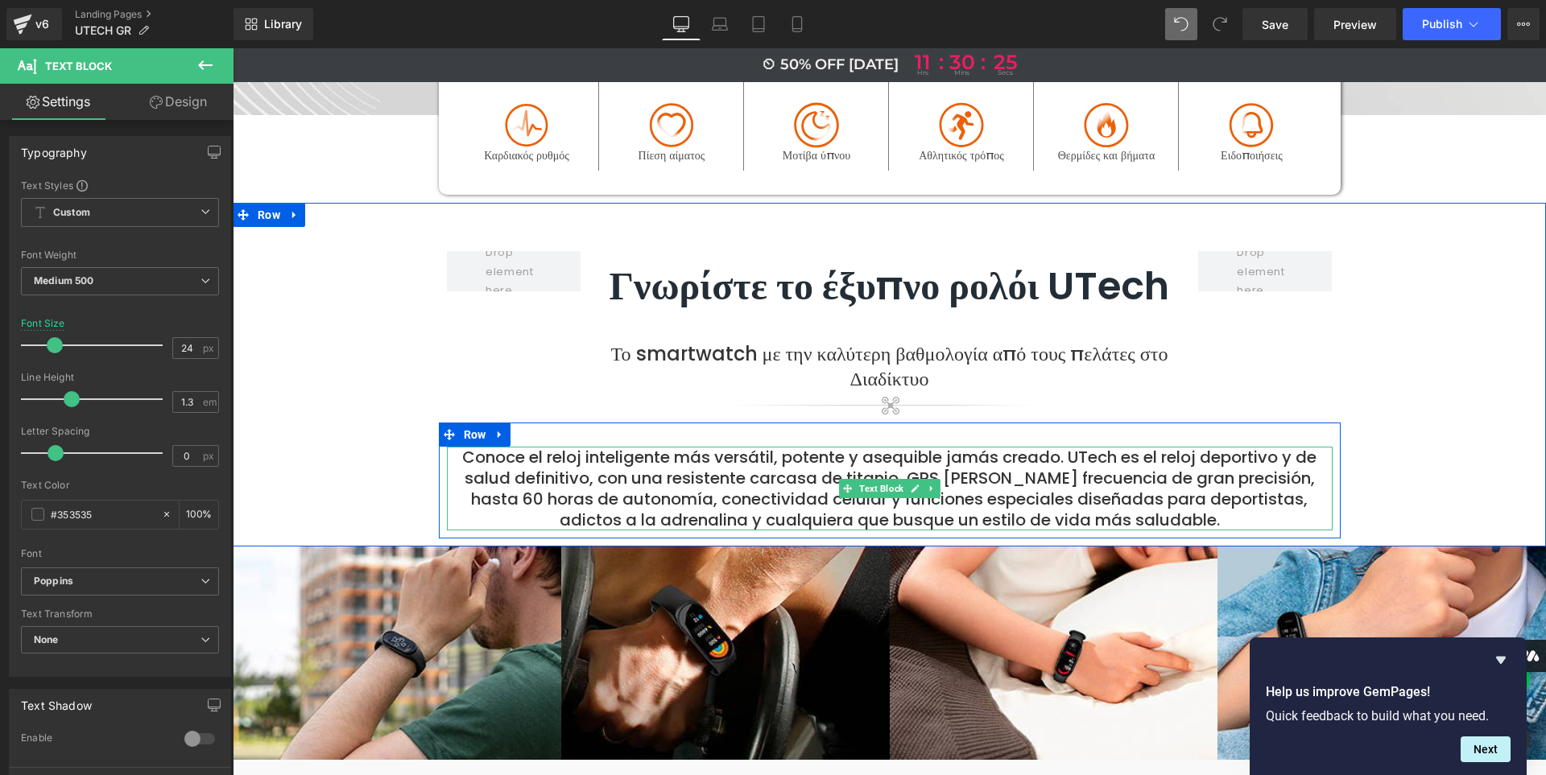
click at [1181, 512] on p "Conoce el reloj inteligente más versátil, potente y asequible jamás creado. UTe…" at bounding box center [890, 489] width 886 height 84
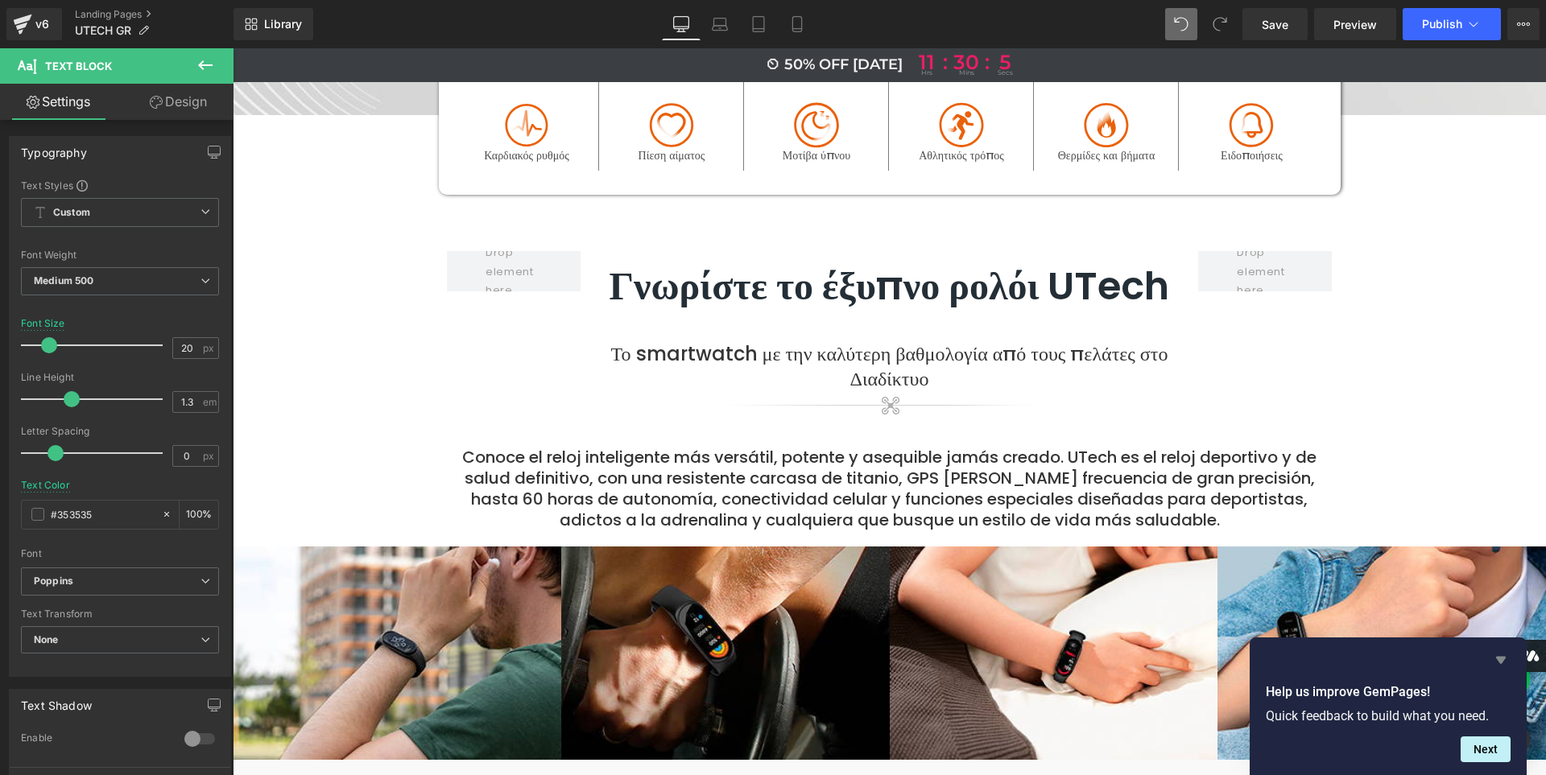
click at [1499, 657] on icon "Hide survey" at bounding box center [1501, 660] width 10 height 7
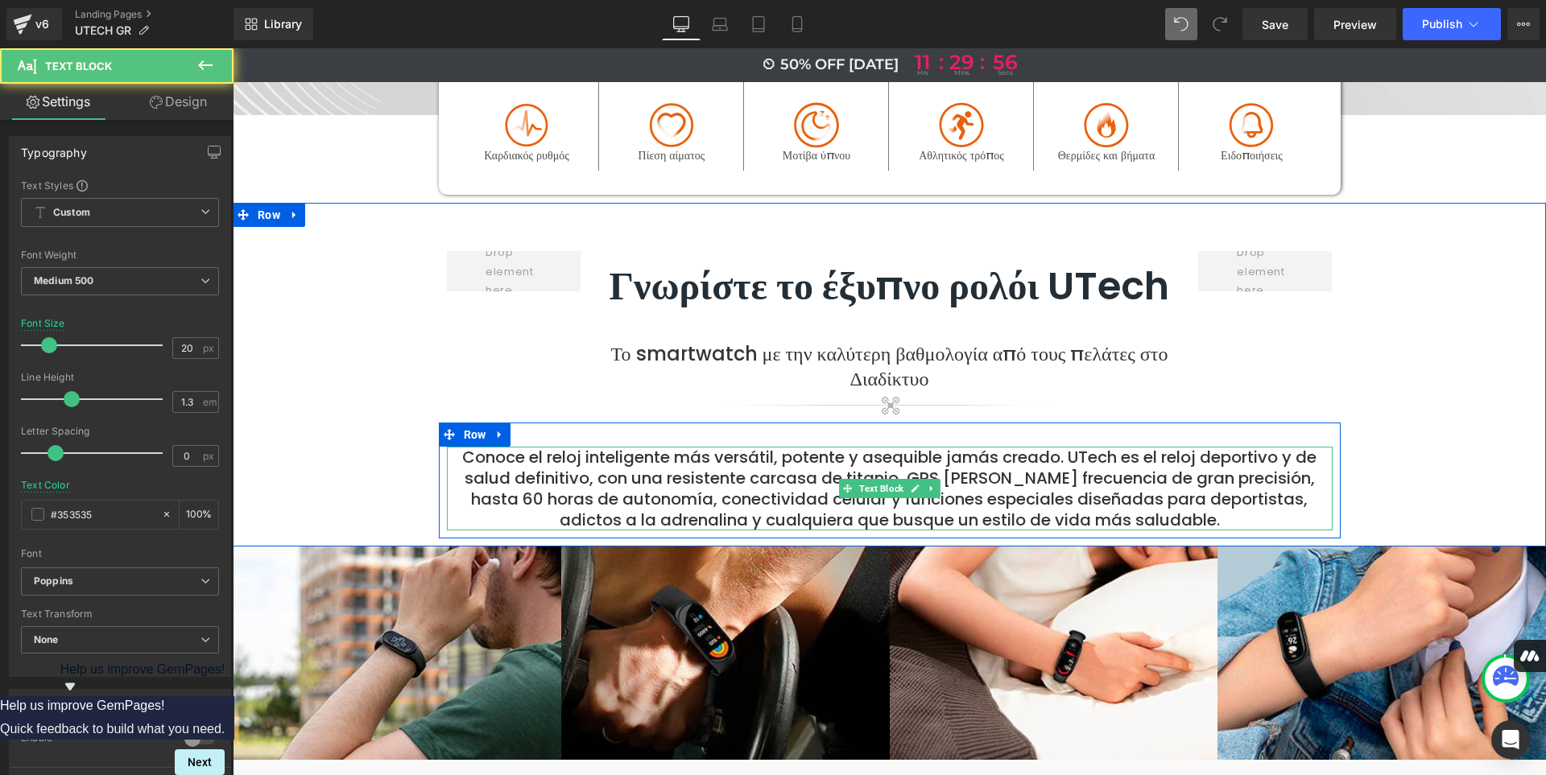
click at [1181, 523] on p "Conoce el reloj inteligente más versátil, potente y asequible jamás creado. UTe…" at bounding box center [890, 489] width 886 height 84
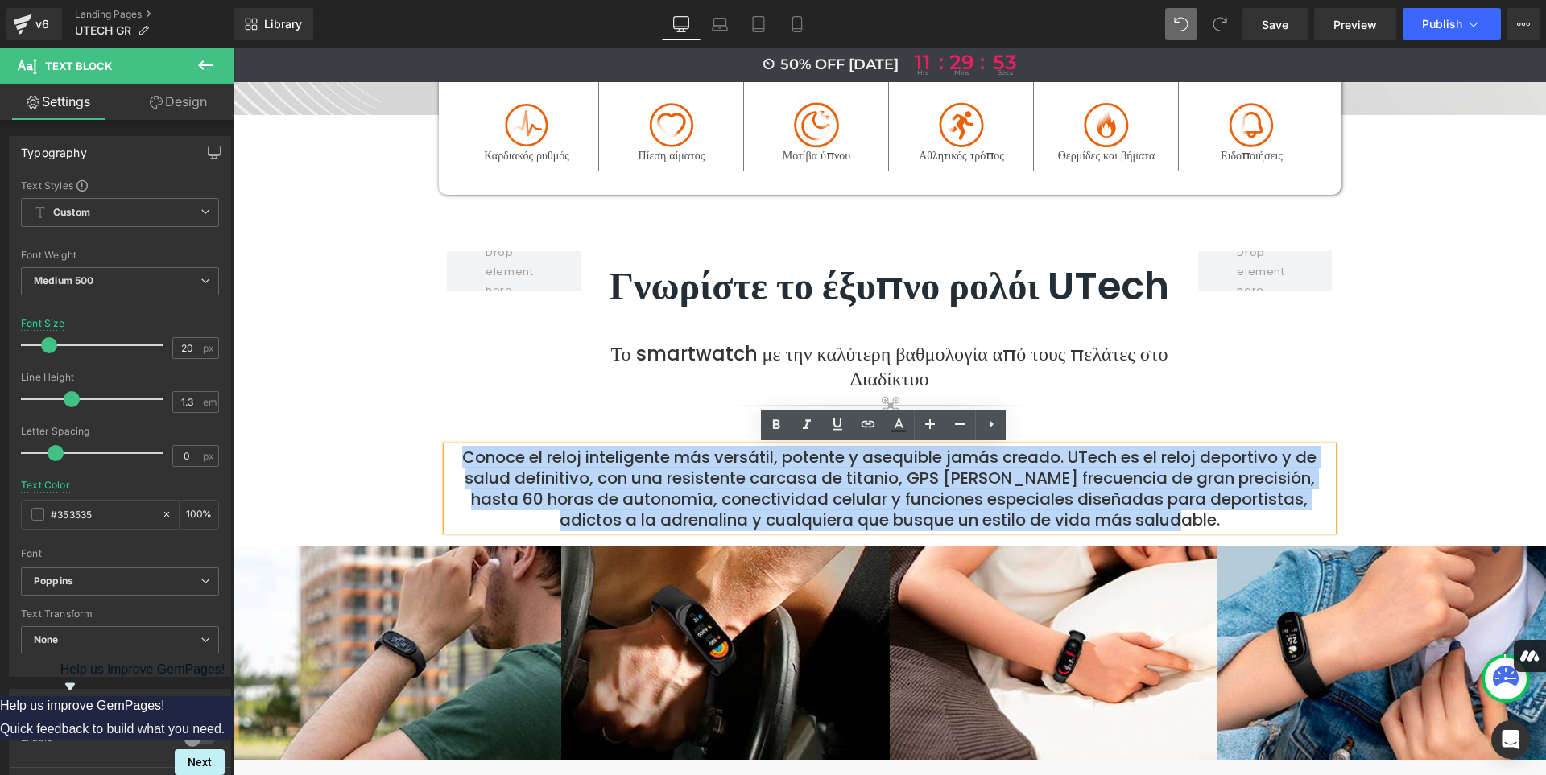
drag, startPoint x: 1181, startPoint y: 523, endPoint x: 452, endPoint y: 454, distance: 731.9
click at [452, 454] on p "Conoce el reloj inteligente más versátil, potente y asequible jamás creado. UTe…" at bounding box center [890, 489] width 886 height 84
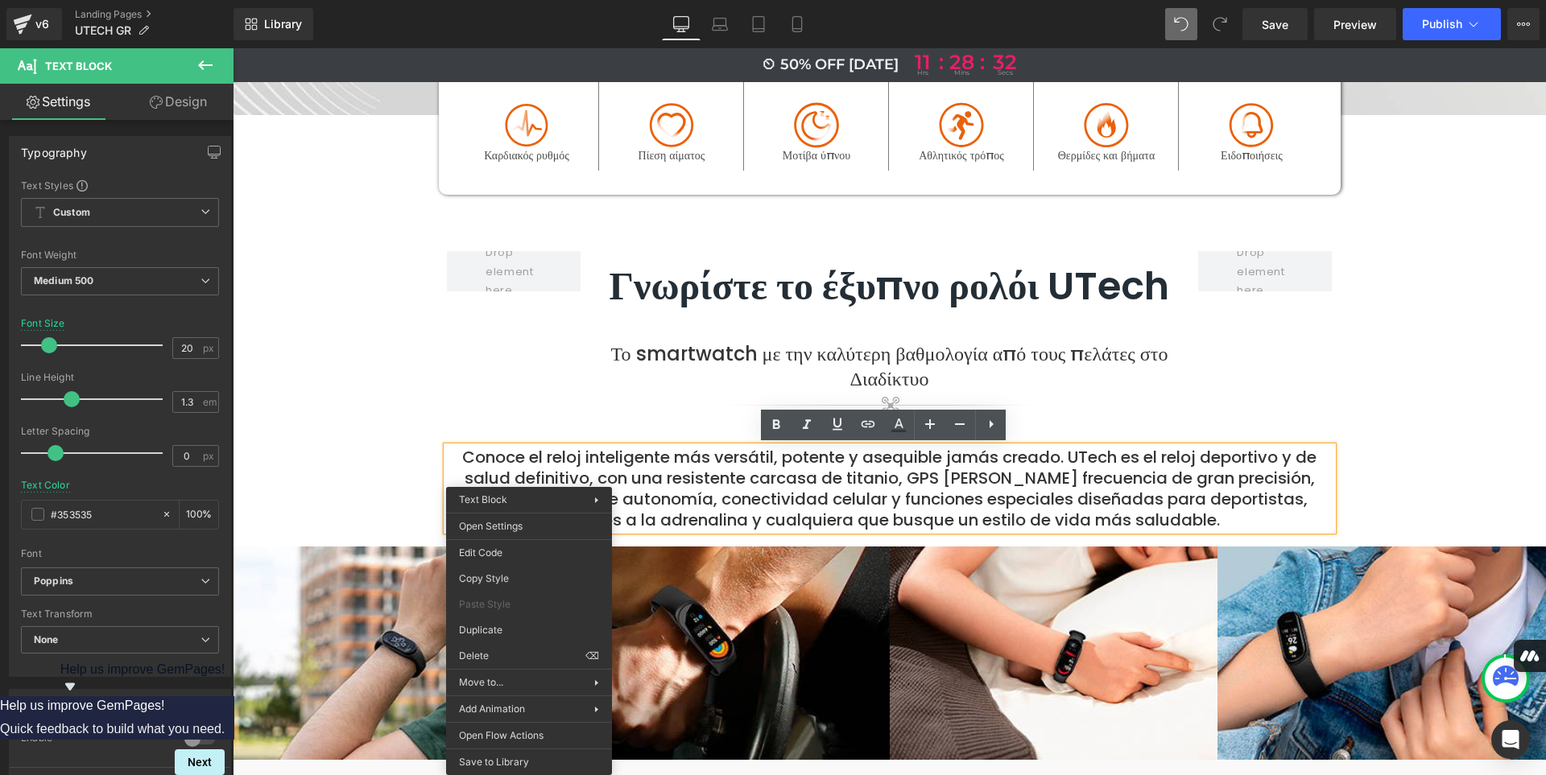
click at [956, 493] on p "Conoce el reloj inteligente más versátil, potente y asequible jamás creado. UTe…" at bounding box center [890, 489] width 886 height 84
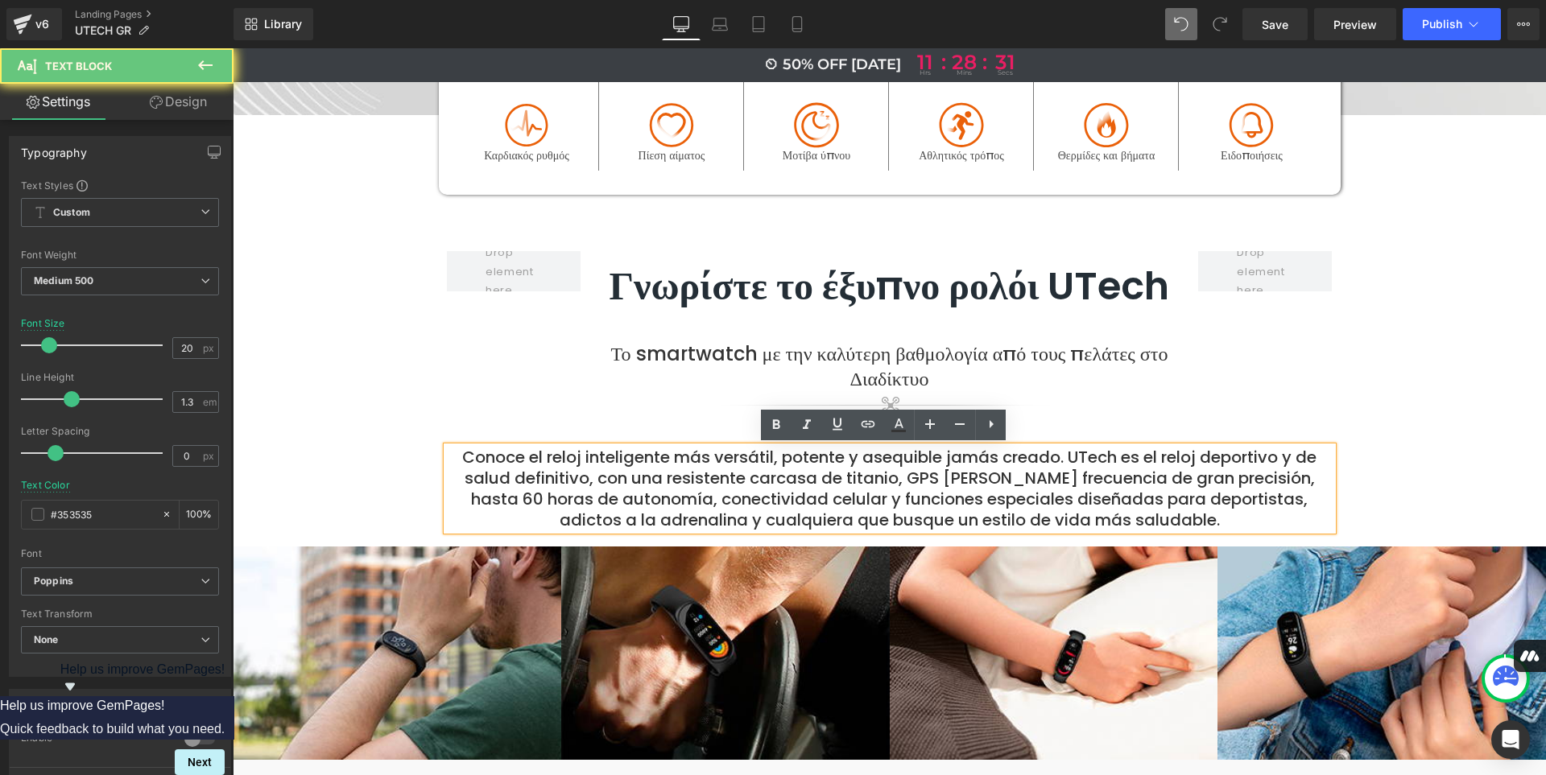
click at [956, 493] on p "Conoce el reloj inteligente más versátil, potente y asequible jamás creado. UTe…" at bounding box center [890, 489] width 886 height 84
click at [1110, 474] on p "Conoce el reloj inteligente más versátil, potente y asequible jamás creado. UTe…" at bounding box center [890, 489] width 886 height 84
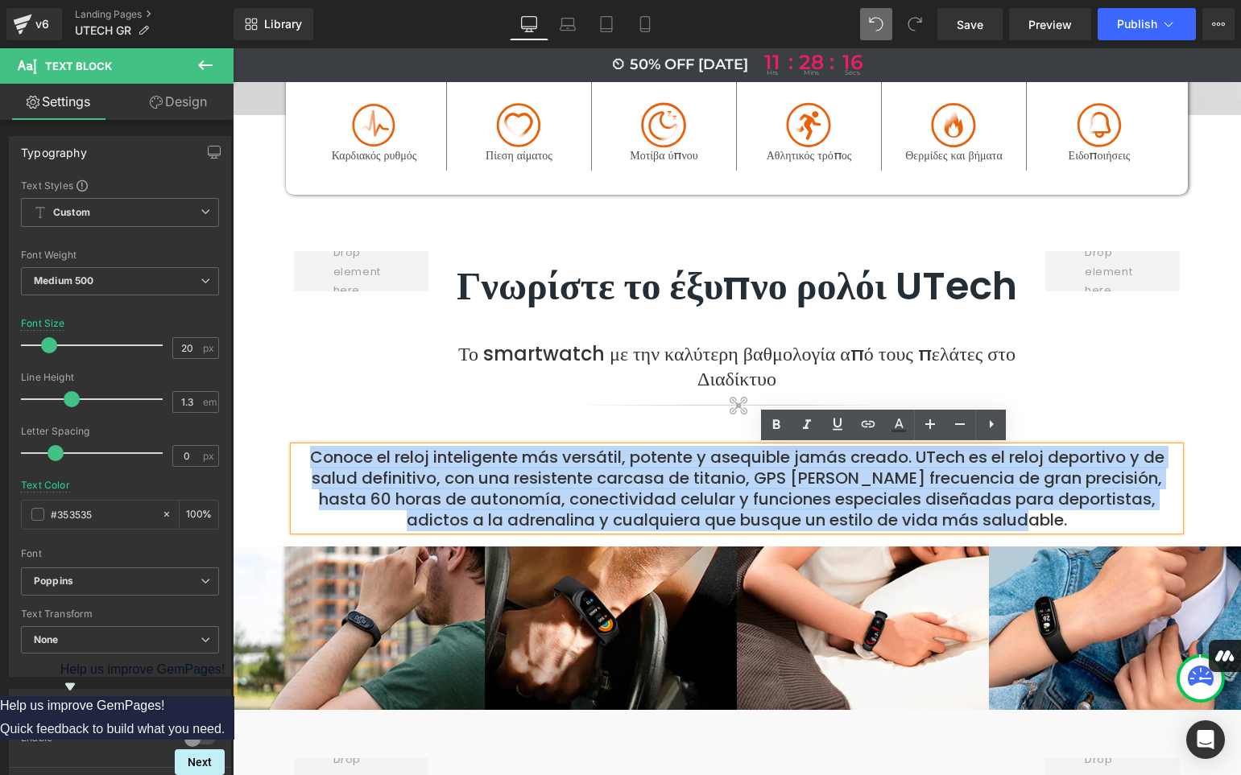
drag, startPoint x: 1021, startPoint y: 518, endPoint x: 297, endPoint y: 454, distance: 726.6
click at [297, 454] on p "Conoce el reloj inteligente más versátil, potente y asequible jamás creado. UTe…" at bounding box center [737, 489] width 886 height 84
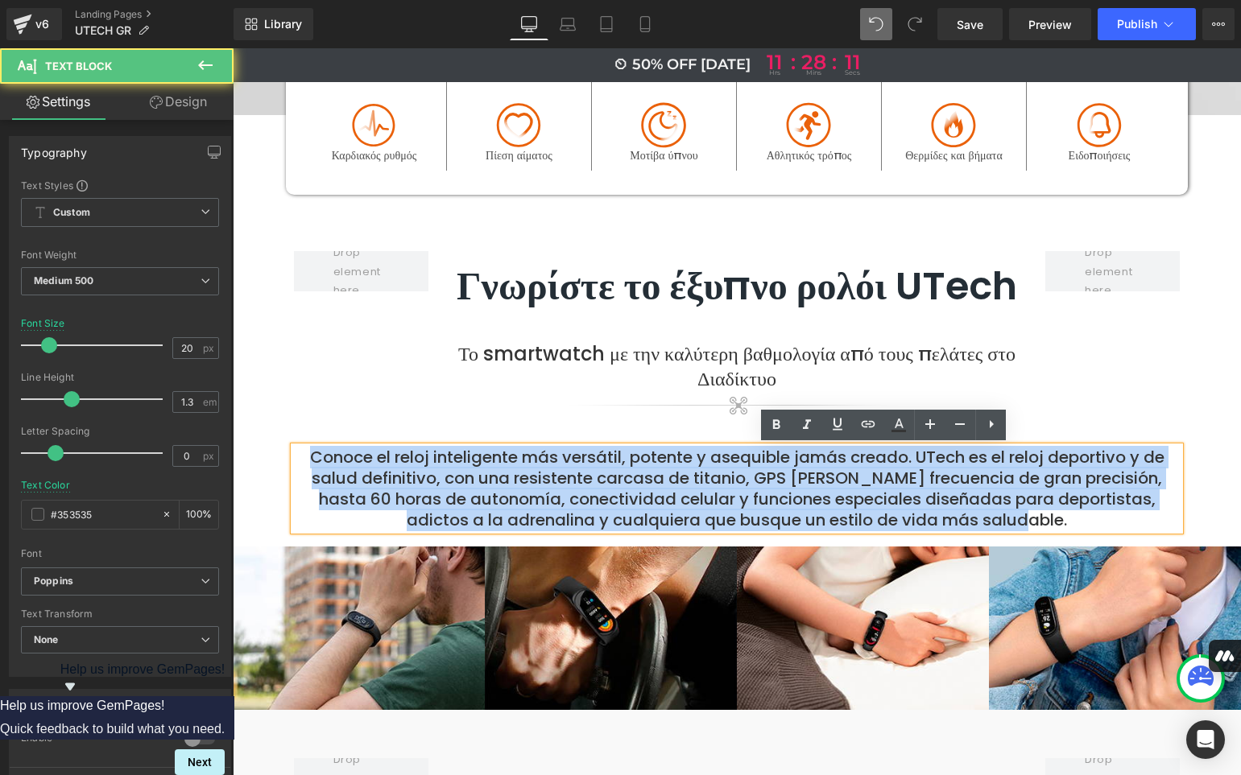
click at [802, 486] on p "Conoce el reloj inteligente más versátil, potente y asequible jamás creado. UTe…" at bounding box center [737, 489] width 886 height 84
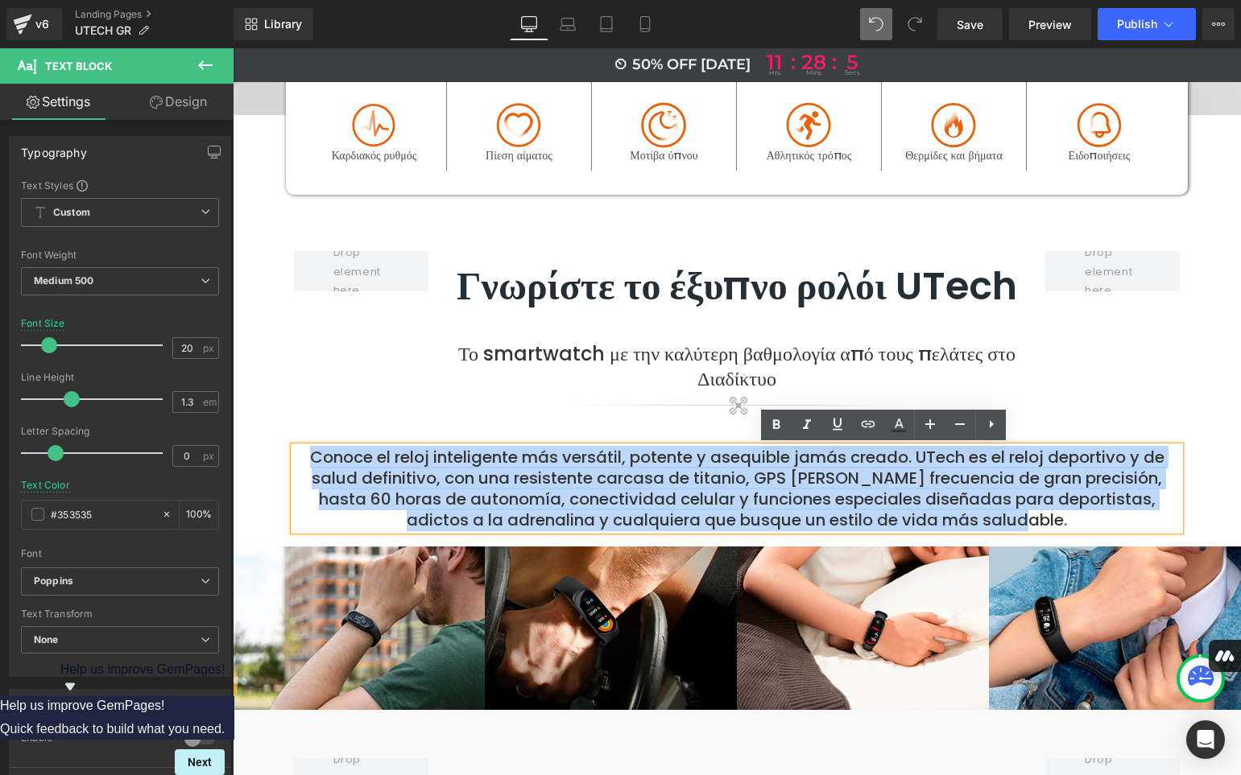
drag, startPoint x: 1018, startPoint y: 521, endPoint x: 300, endPoint y: 464, distance: 719.7
click at [300, 464] on p "Conoce el reloj inteligente más versátil, potente y asequible jamás creado. UTe…" at bounding box center [737, 489] width 886 height 84
copy p "Conoce el reloj inteligente más versátil, potente y asequible jamás creado. UTe…"
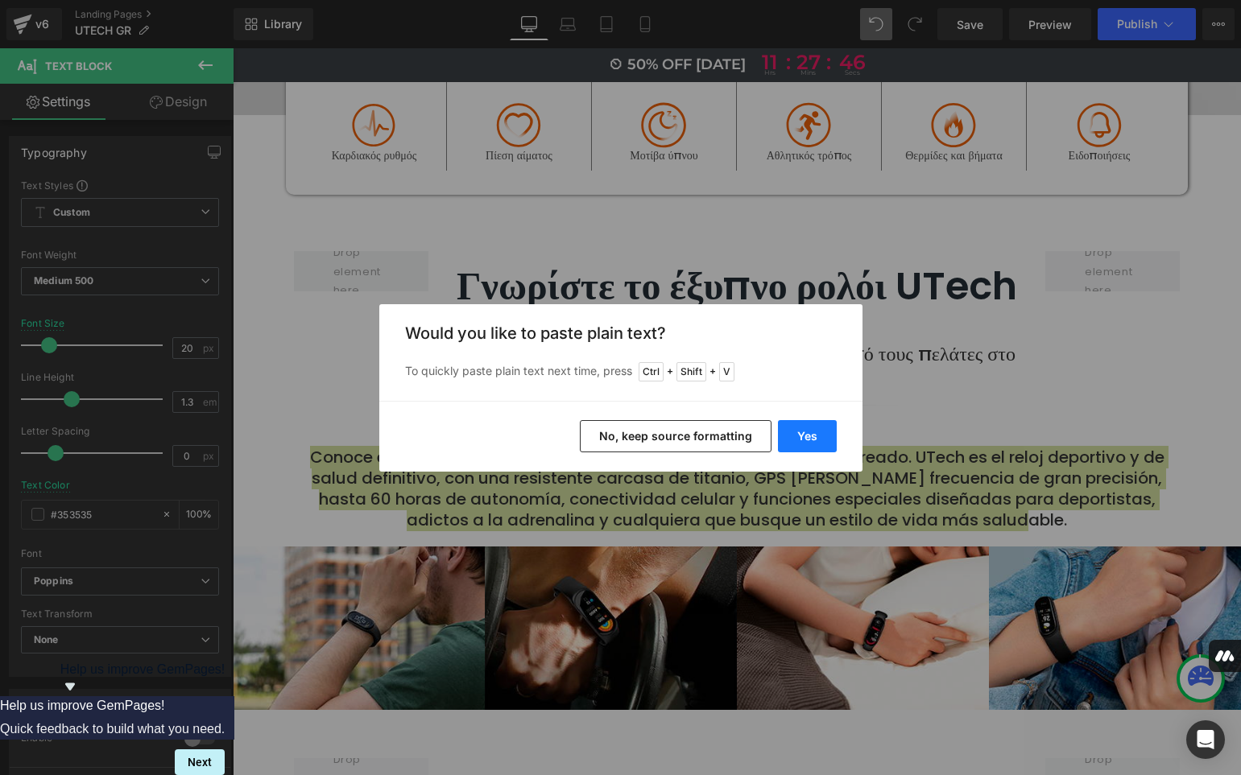
click at [812, 432] on button "Yes" at bounding box center [807, 436] width 59 height 32
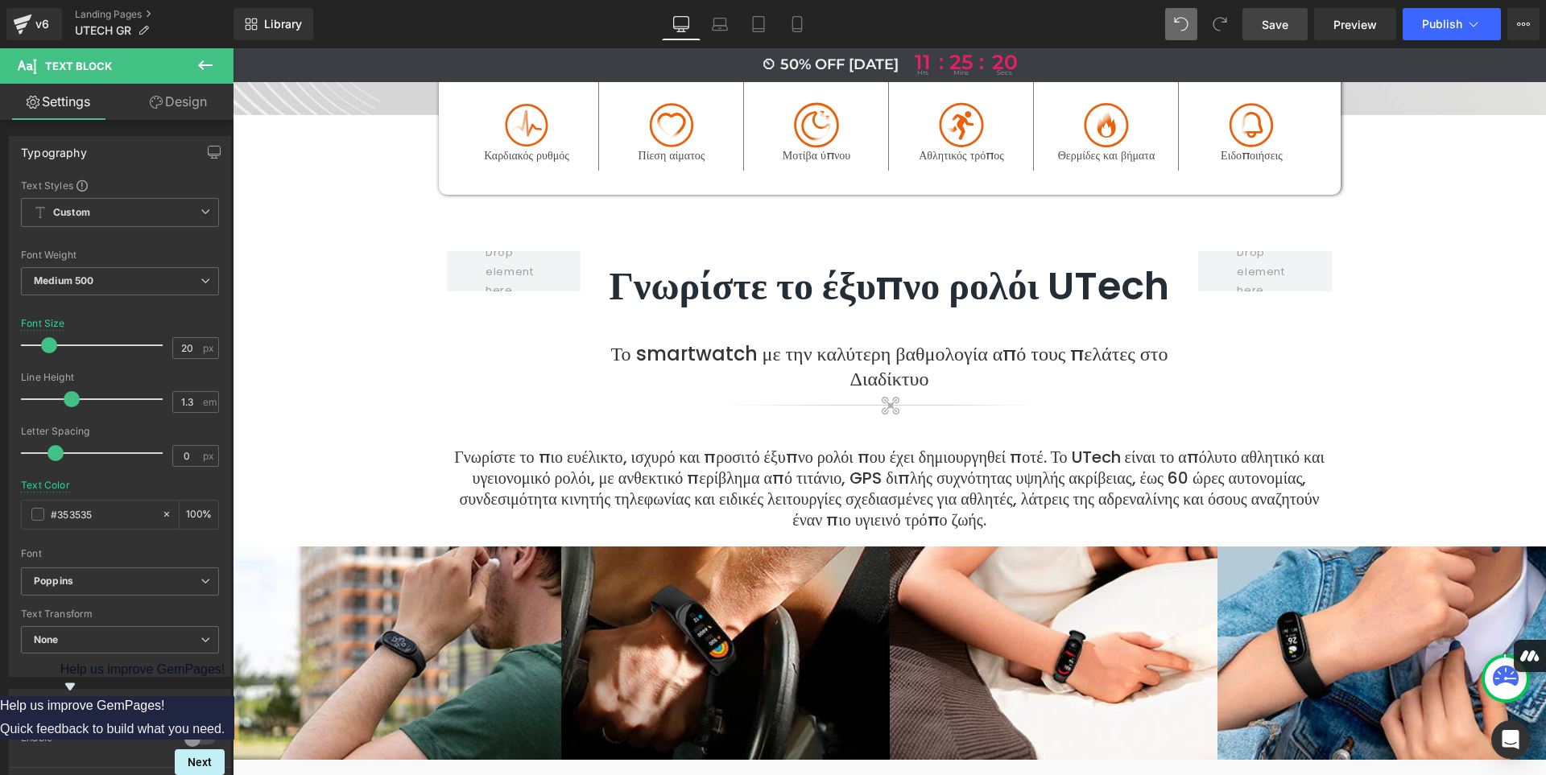
click at [1275, 26] on span "Save" at bounding box center [1275, 24] width 27 height 17
